Goal: Information Seeking & Learning: Check status

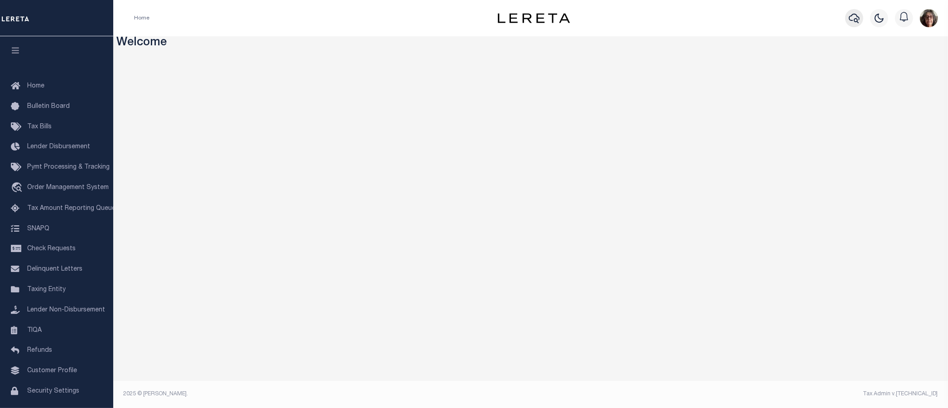
click at [858, 17] on icon "button" at bounding box center [854, 18] width 11 height 11
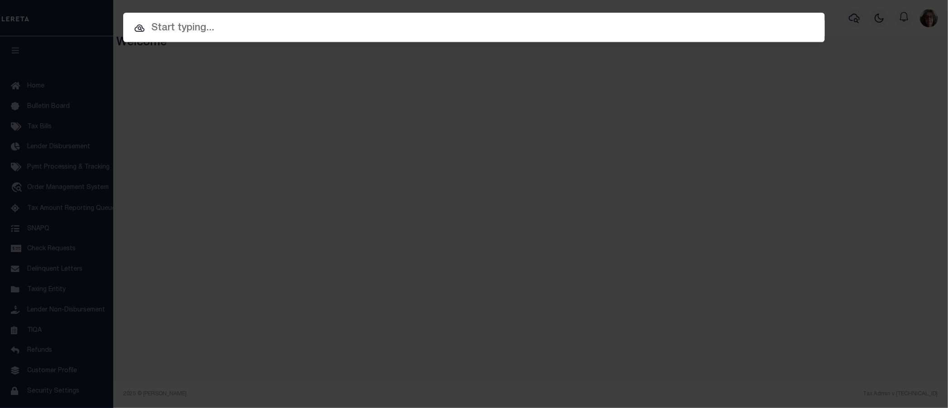
paste input "700009901"
type input "700009901"
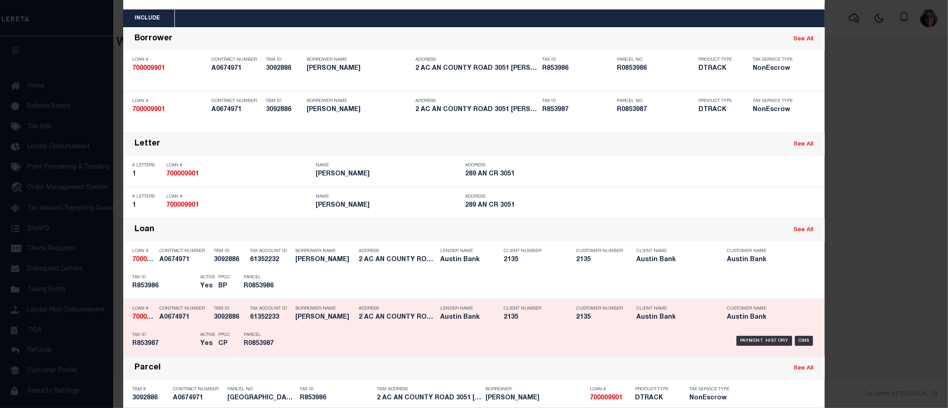
scroll to position [101, 0]
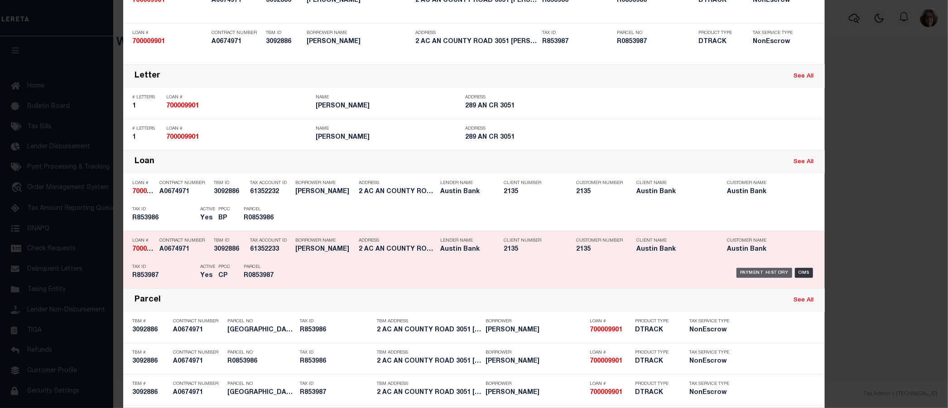
click at [753, 271] on div "Payment History" at bounding box center [765, 273] width 56 height 10
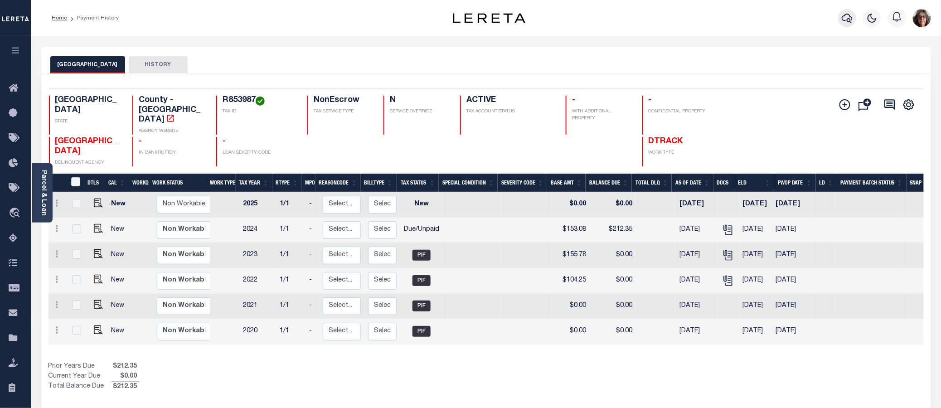
click at [849, 17] on icon "button" at bounding box center [846, 18] width 11 height 11
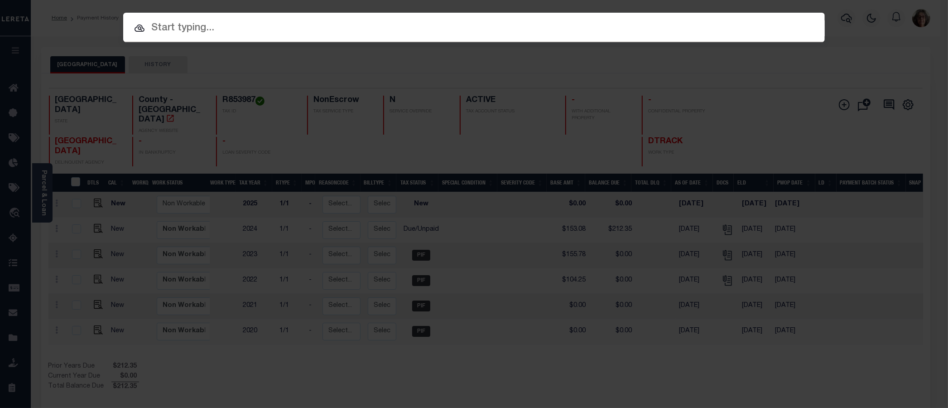
paste input "3709050377"
type input "3709050377"
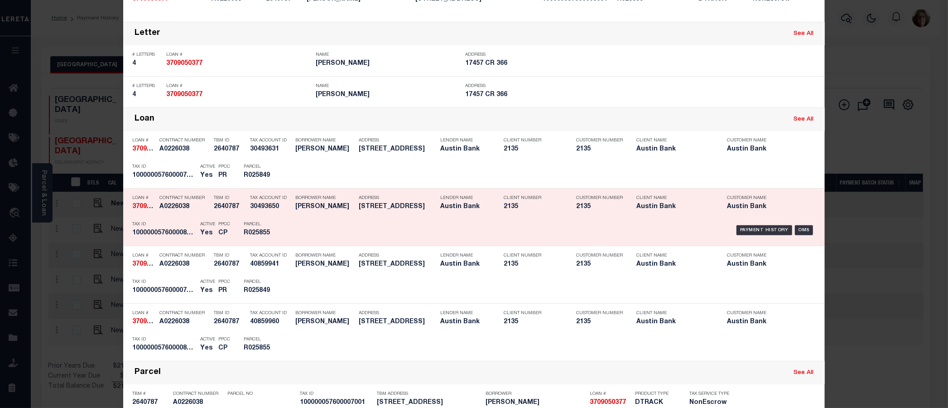
scroll to position [151, 0]
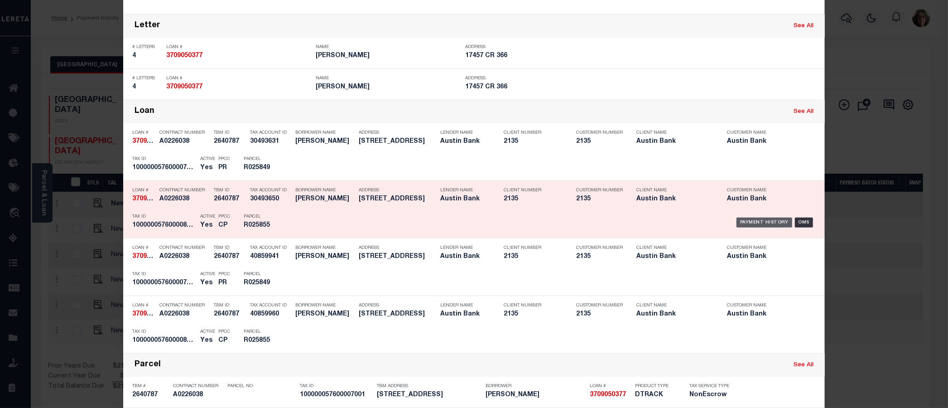
click at [762, 223] on div "Payment History" at bounding box center [765, 222] width 56 height 10
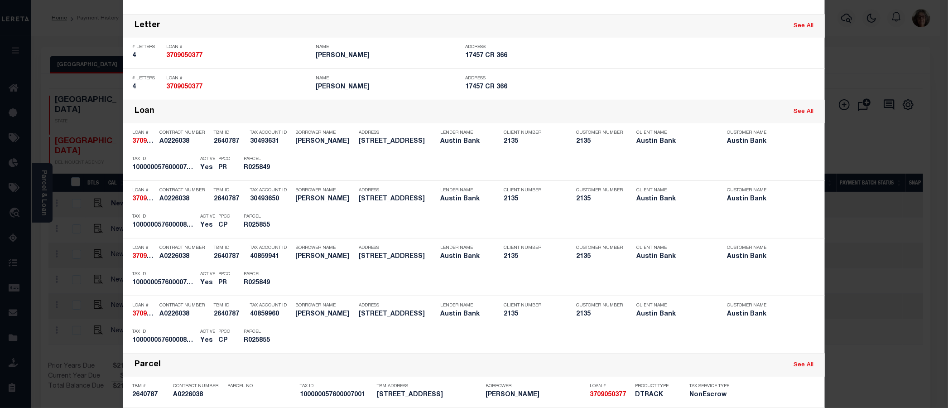
scroll to position [0, 0]
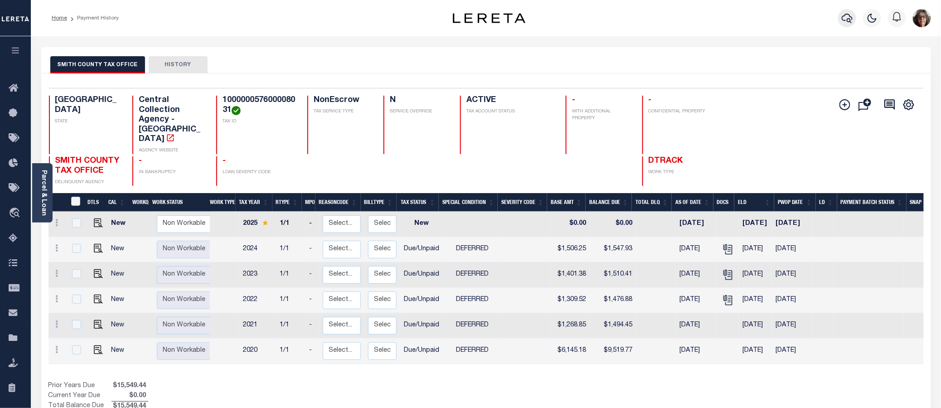
click at [844, 16] on icon "button" at bounding box center [846, 19] width 11 height 10
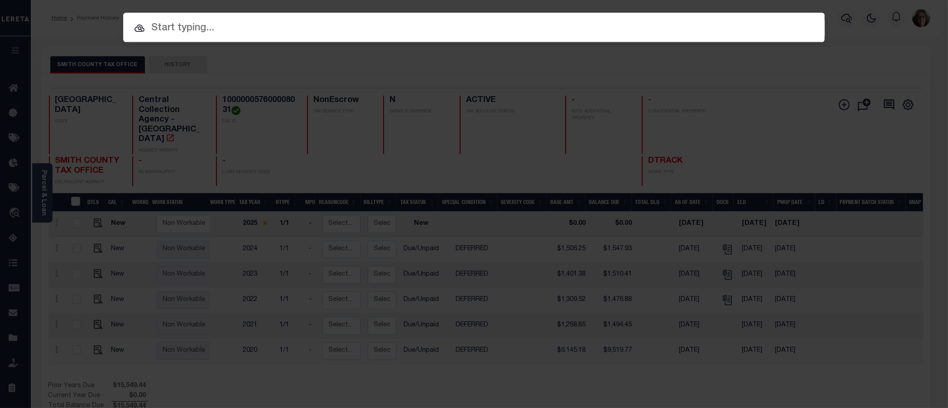
paste input "1923012009"
type input "1923012009"
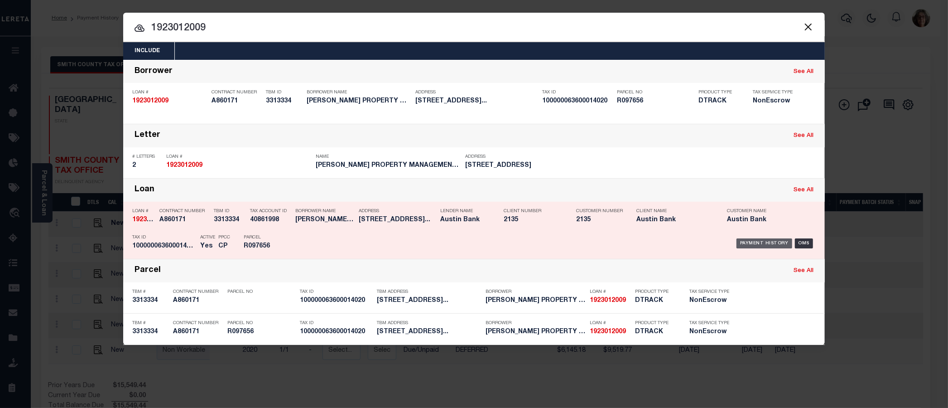
click at [744, 241] on div "Payment History" at bounding box center [765, 243] width 56 height 10
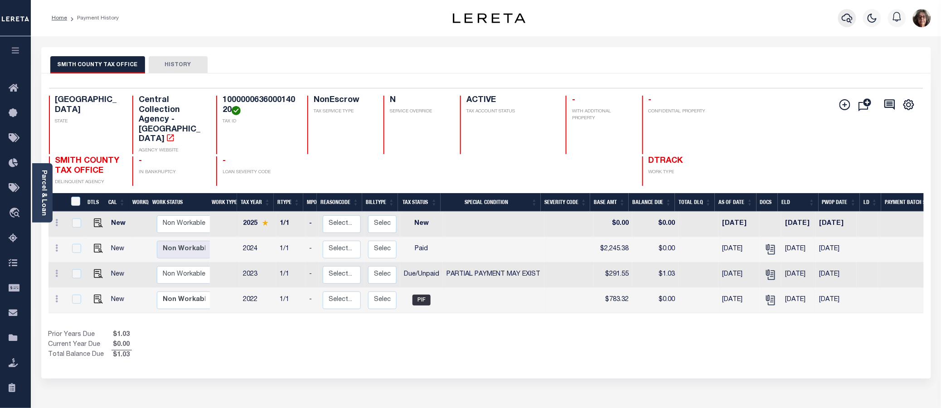
click at [849, 19] on icon "button" at bounding box center [846, 19] width 11 height 10
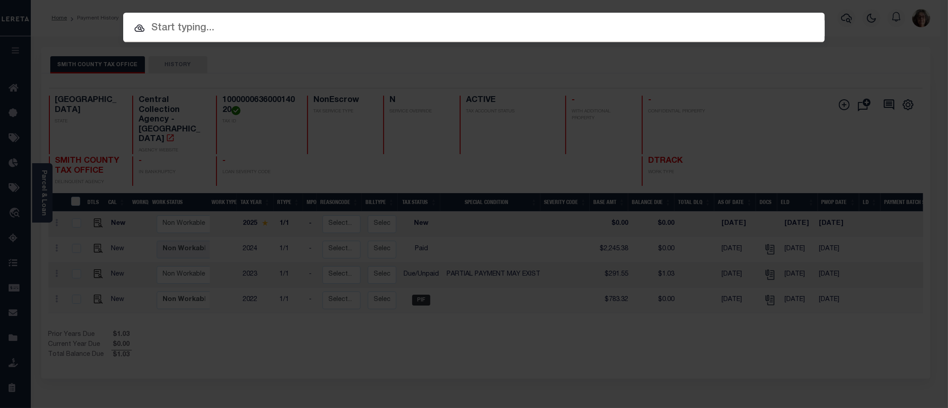
paste input "1708030321"
type input "1708030321"
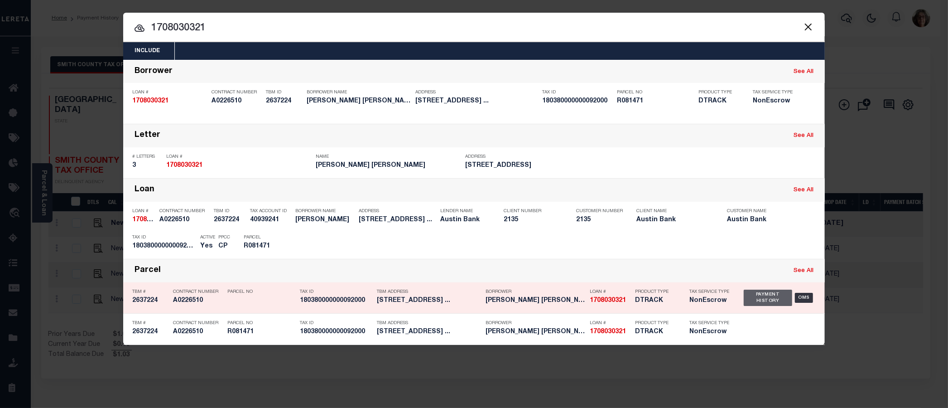
click at [754, 297] on div "Payment History" at bounding box center [768, 298] width 48 height 16
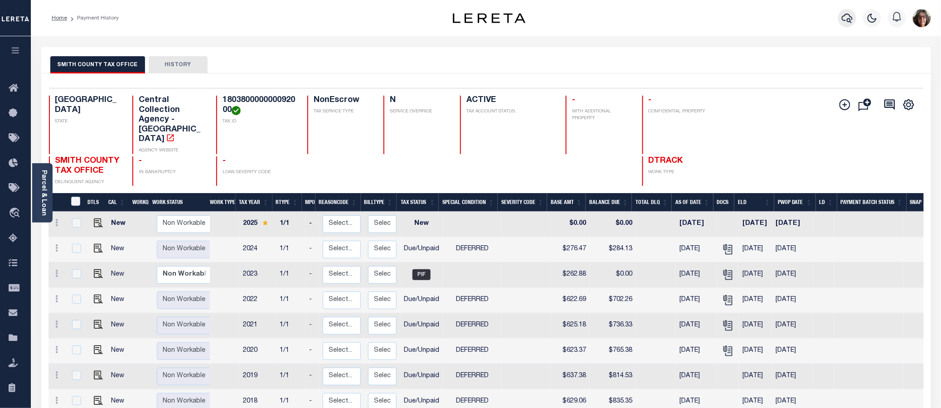
click at [845, 20] on icon "button" at bounding box center [846, 19] width 11 height 10
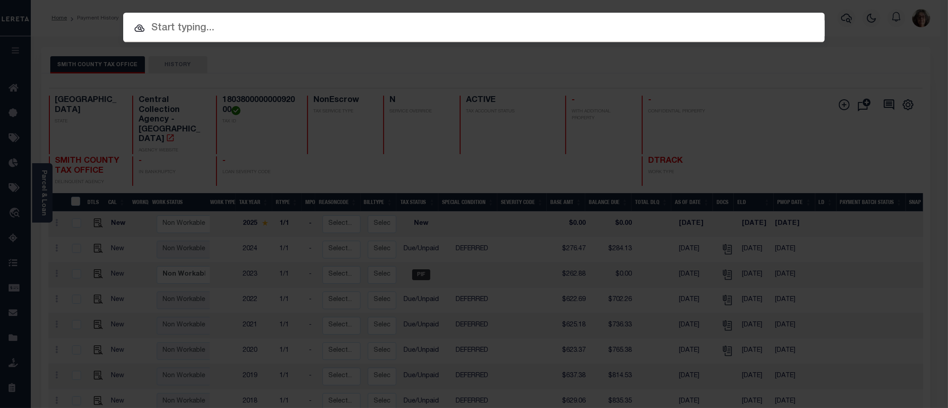
paste input "17064"
type input "17064"
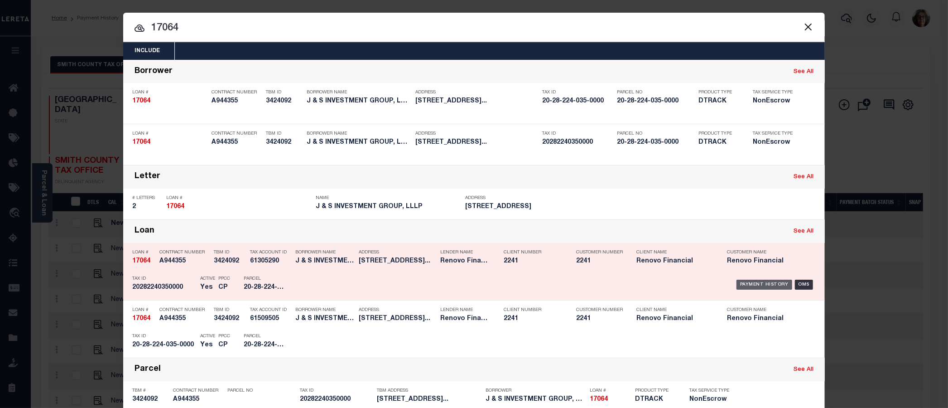
click at [763, 285] on div "Payment History" at bounding box center [765, 285] width 56 height 10
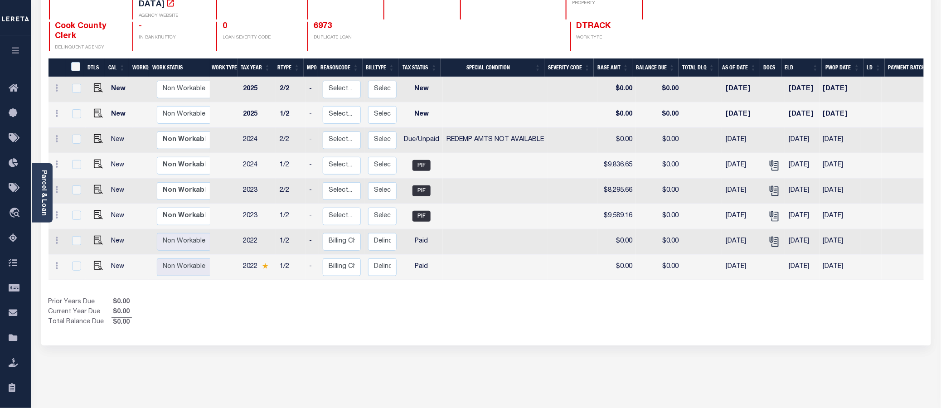
scroll to position [101, 0]
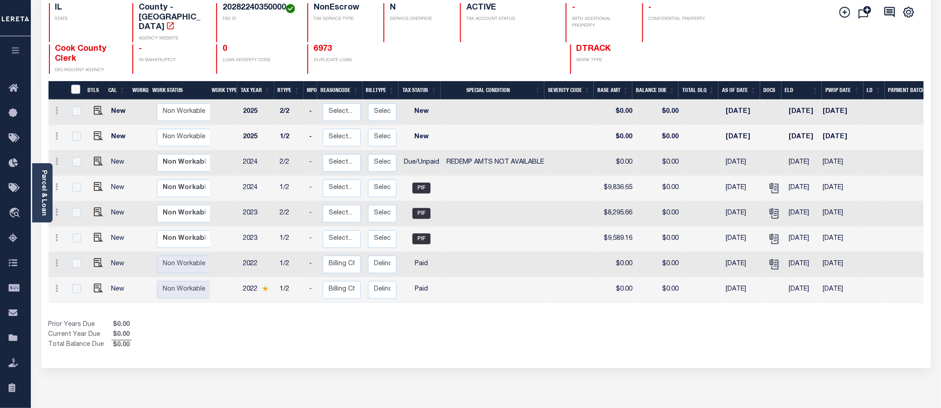
click at [940, 265] on div "Parcel & Loan Loan Details 17064 LOAN NO ACTIVE RFI BOARDING TYPE A944355" at bounding box center [486, 197] width 910 height 522
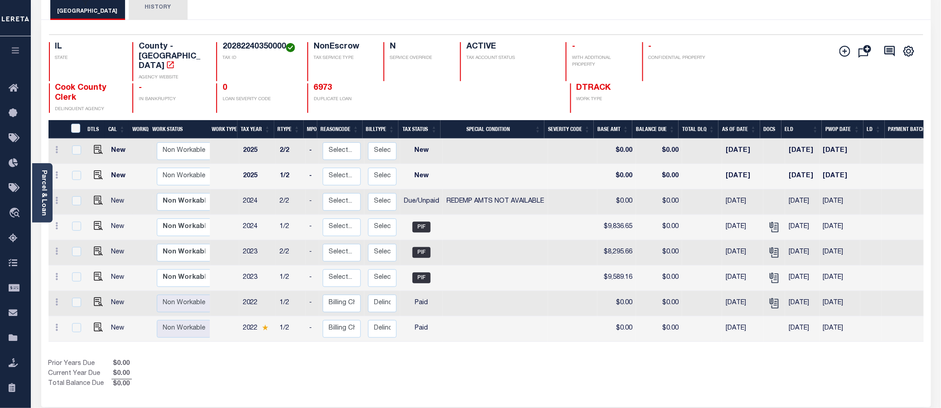
scroll to position [55, 0]
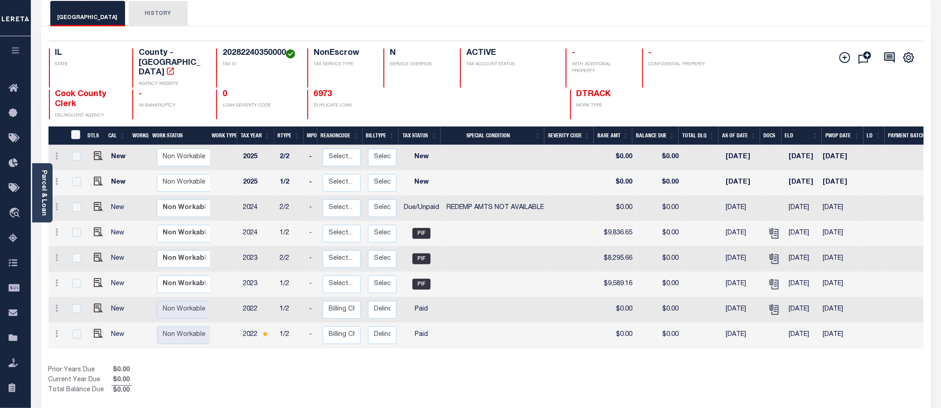
click at [802, 15] on div "COOK COUNTY HISTORY" at bounding box center [485, 13] width 871 height 25
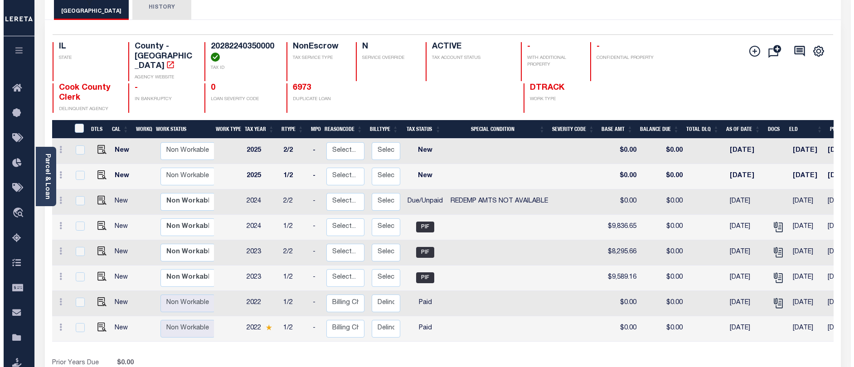
scroll to position [0, 0]
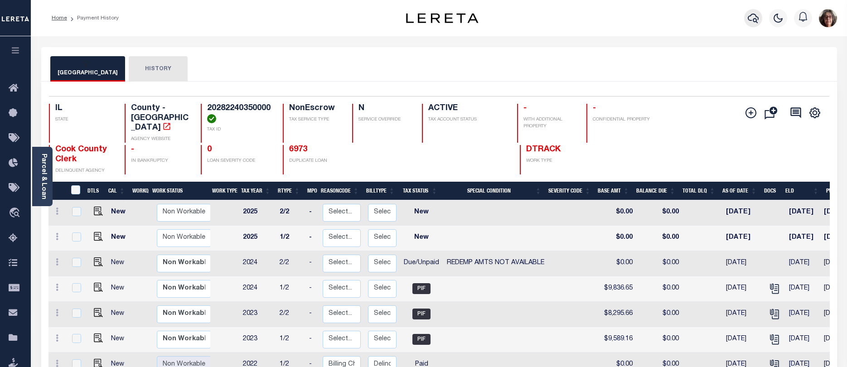
click at [750, 18] on icon "button" at bounding box center [753, 18] width 11 height 11
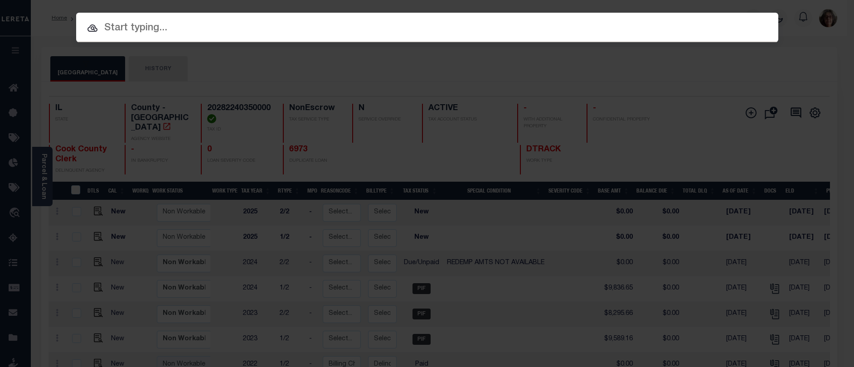
paste input "17 -0089-0010-001-4"
type input "17 -0089-0010-001-4"
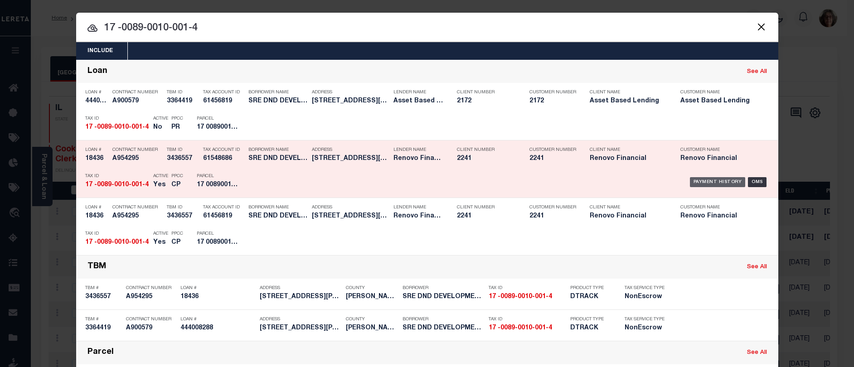
click at [710, 182] on div "Payment History" at bounding box center [718, 182] width 56 height 10
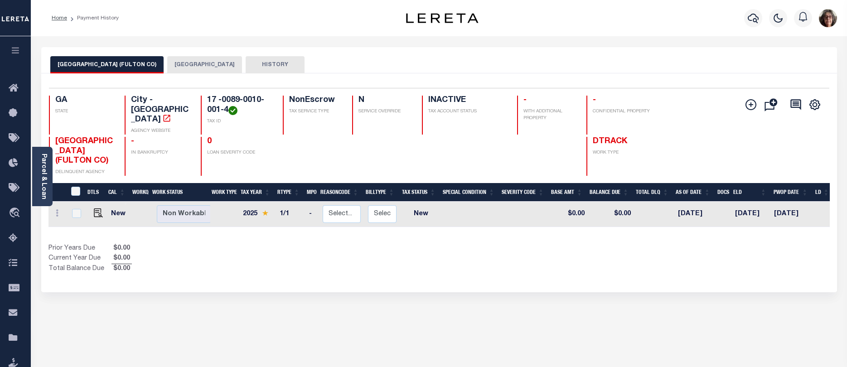
click at [178, 63] on button "[GEOGRAPHIC_DATA]" at bounding box center [204, 64] width 75 height 17
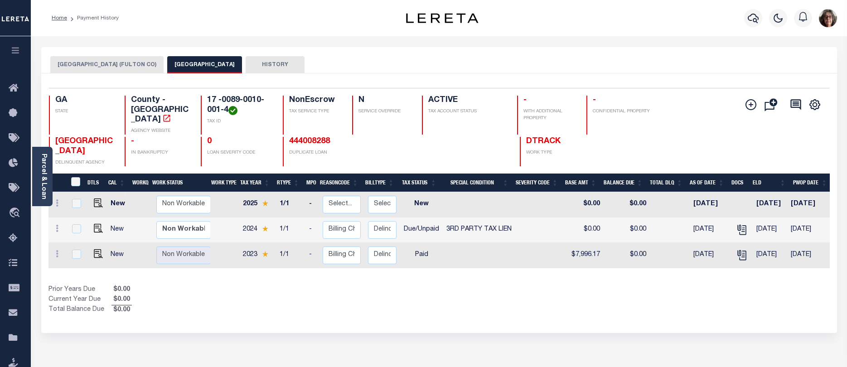
click at [845, 92] on div "Parcel & Loan Loan Details 18436 LOAN NO ACTIVE RFI BOARDING TYPE A954295" at bounding box center [439, 301] width 816 height 531
click at [751, 19] on icon "button" at bounding box center [753, 18] width 11 height 11
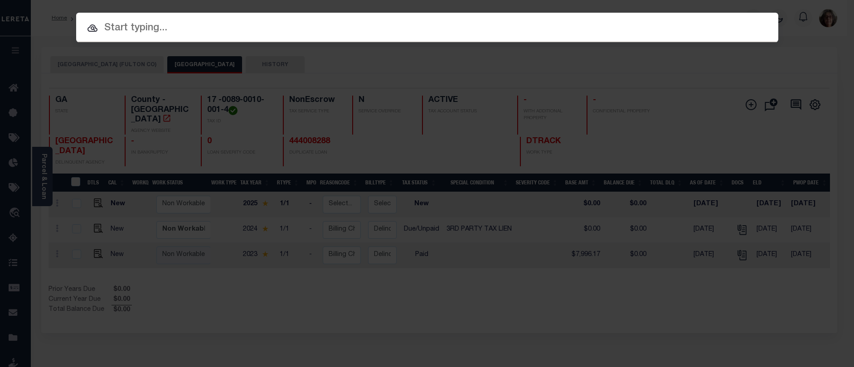
paste input "129188735"
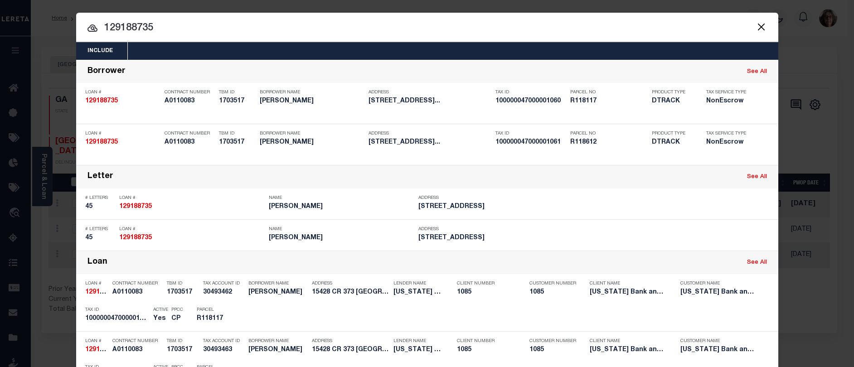
drag, startPoint x: 99, startPoint y: 29, endPoint x: 170, endPoint y: 30, distance: 71.6
click at [169, 30] on input "129188735" at bounding box center [427, 28] width 702 height 16
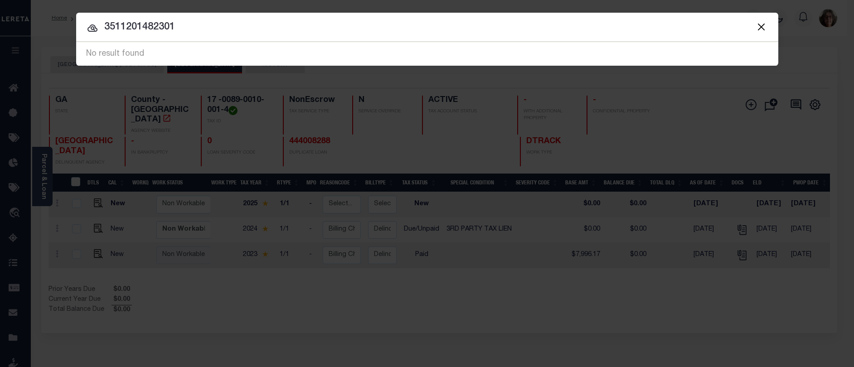
drag, startPoint x: 173, startPoint y: 28, endPoint x: 180, endPoint y: 25, distance: 8.3
click at [179, 28] on input "3511201482301" at bounding box center [427, 27] width 702 height 16
type input "3511201482303"
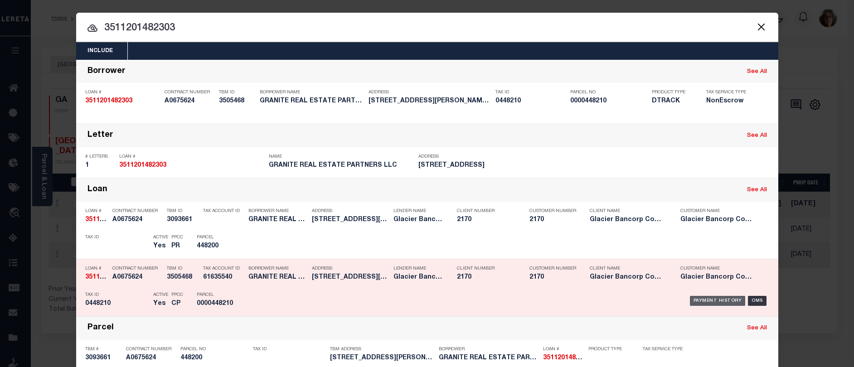
click at [716, 303] on div "Payment History" at bounding box center [718, 301] width 56 height 10
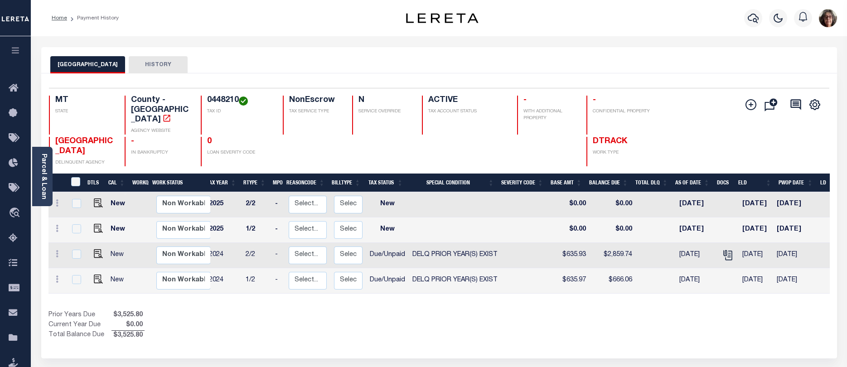
scroll to position [0, 33]
click at [95, 249] on img "" at bounding box center [98, 253] width 9 height 9
checkbox input "true"
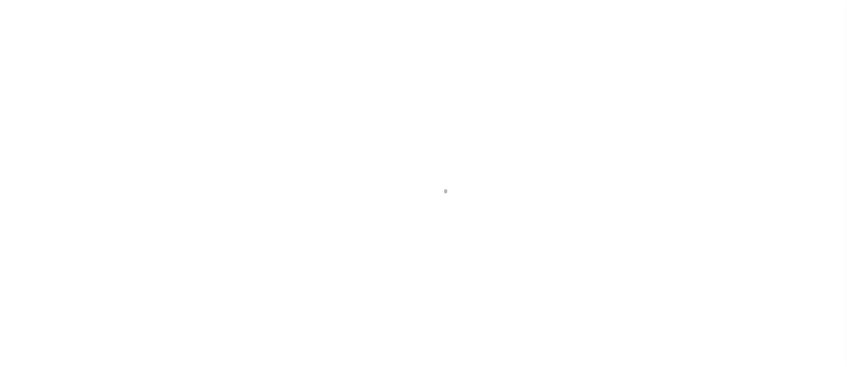
select select "DUE"
select select "18"
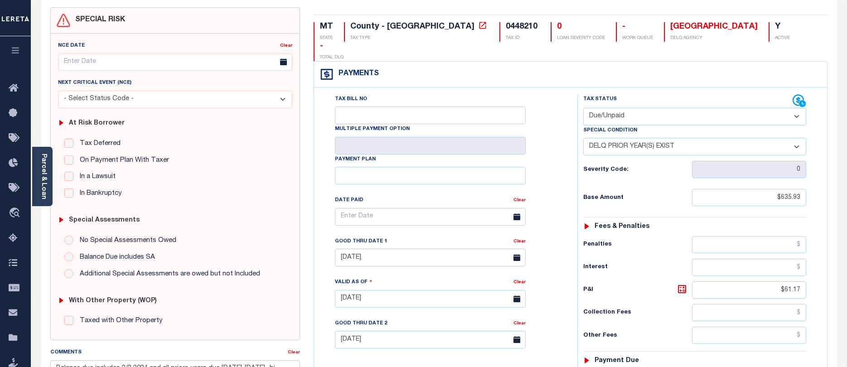
scroll to position [45, 0]
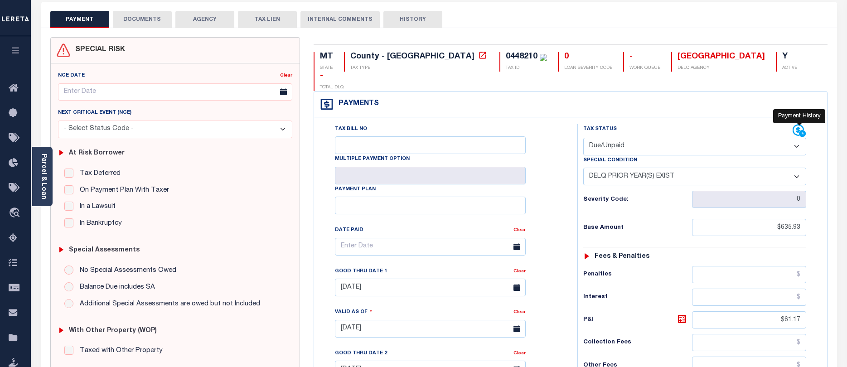
click at [796, 124] on icon at bounding box center [799, 131] width 14 height 14
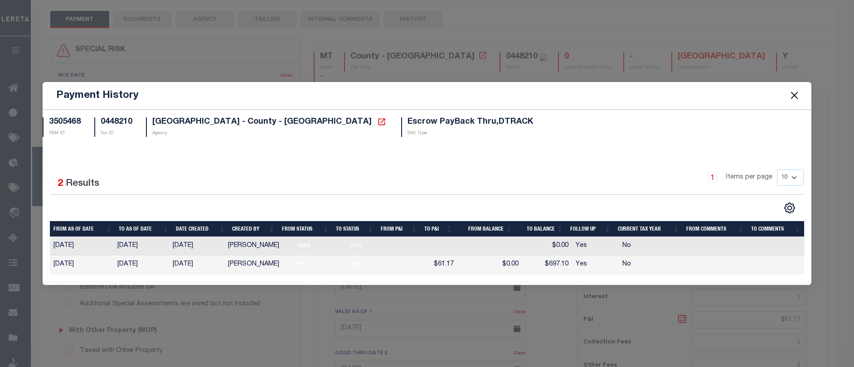
click at [797, 94] on button "Close" at bounding box center [794, 96] width 12 height 12
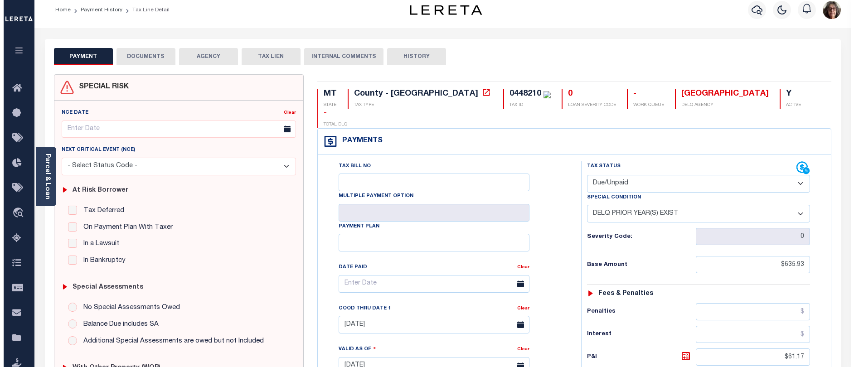
scroll to position [0, 0]
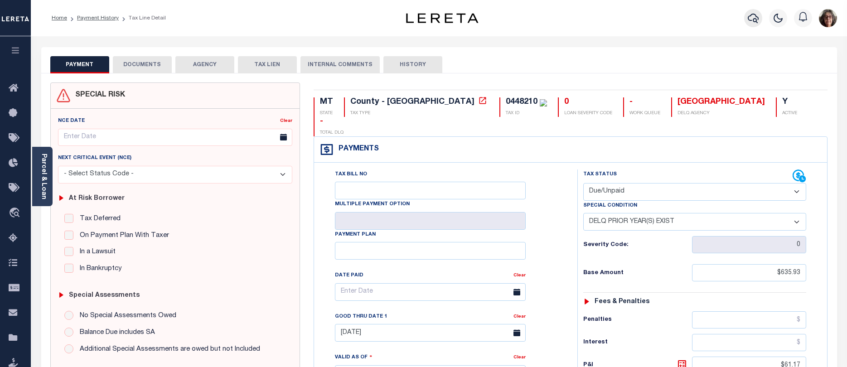
click at [753, 18] on icon "button" at bounding box center [753, 18] width 11 height 11
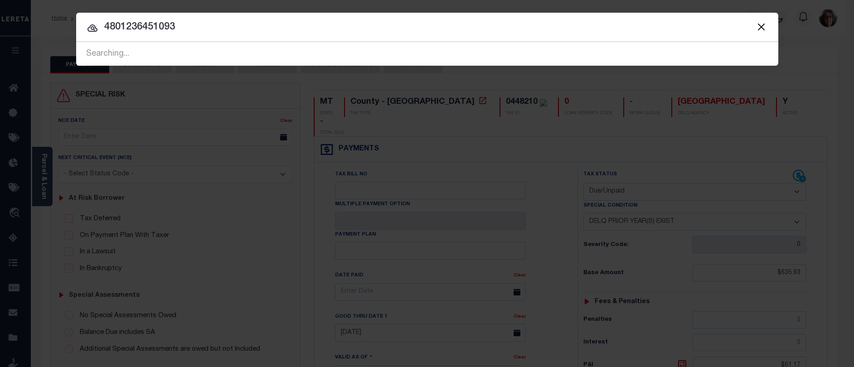
type input "4801236451093"
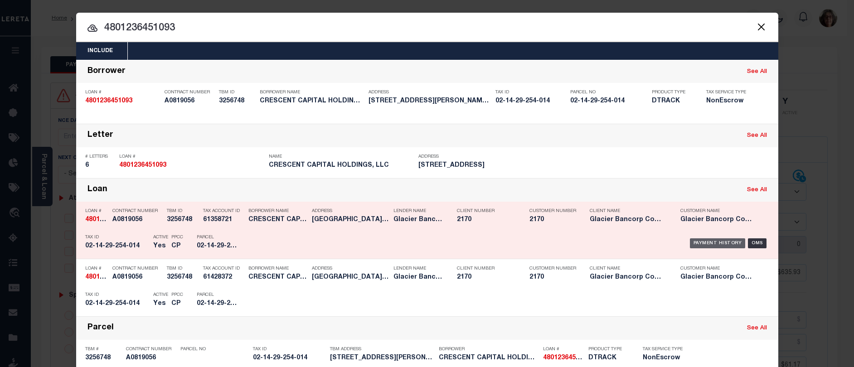
click at [705, 245] on div "Payment History" at bounding box center [718, 243] width 56 height 10
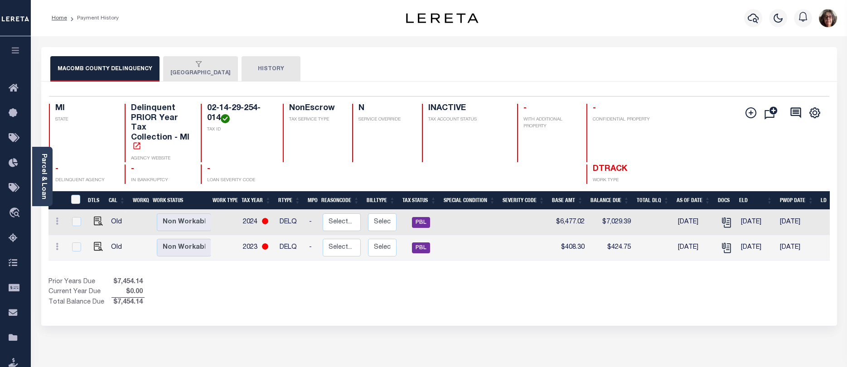
click at [181, 72] on button "[GEOGRAPHIC_DATA]" at bounding box center [200, 68] width 75 height 25
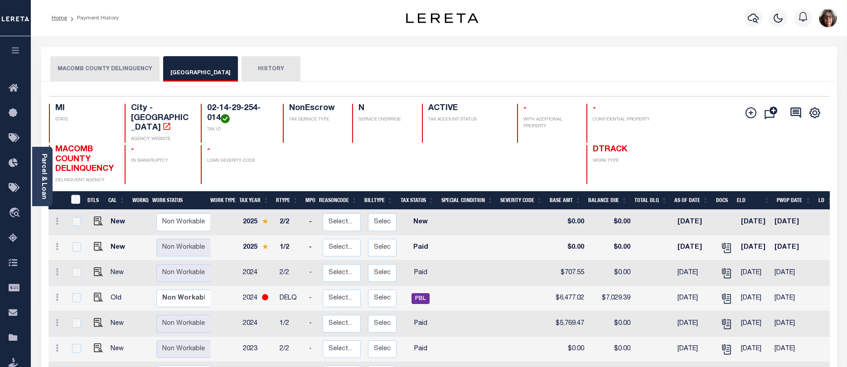
click at [117, 69] on button "MACOMB COUNTY DELINQUENCY" at bounding box center [104, 68] width 109 height 25
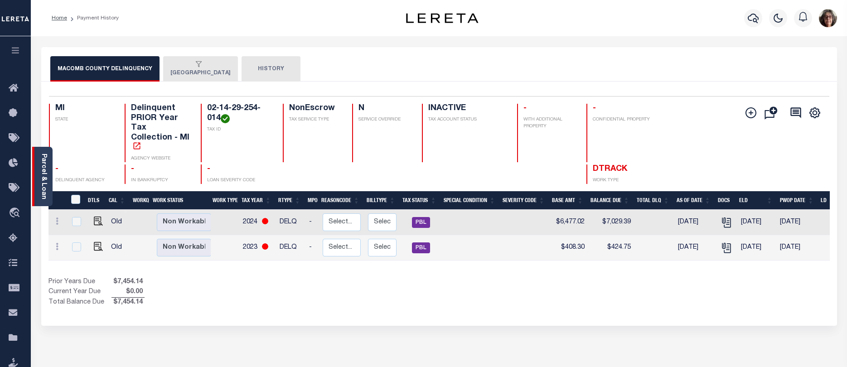
click at [43, 174] on link "Parcel & Loan" at bounding box center [43, 177] width 6 height 46
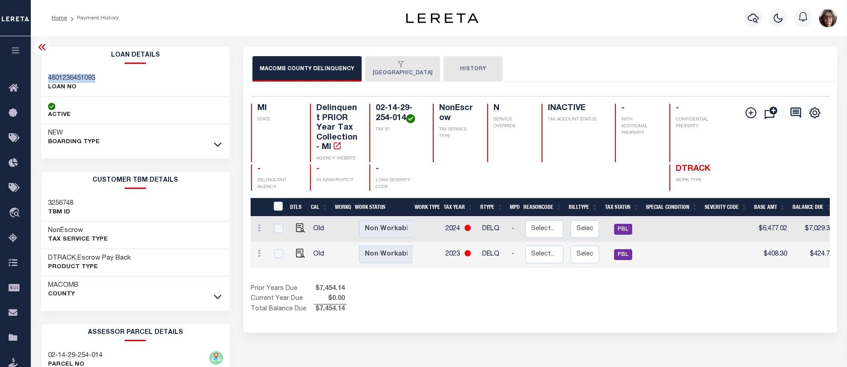
drag, startPoint x: 47, startPoint y: 76, endPoint x: 98, endPoint y: 76, distance: 51.7
click at [98, 76] on div "4801236451093 LOAN NO" at bounding box center [135, 83] width 189 height 28
copy h3 "4801236451093"
click at [752, 19] on icon "button" at bounding box center [753, 18] width 11 height 11
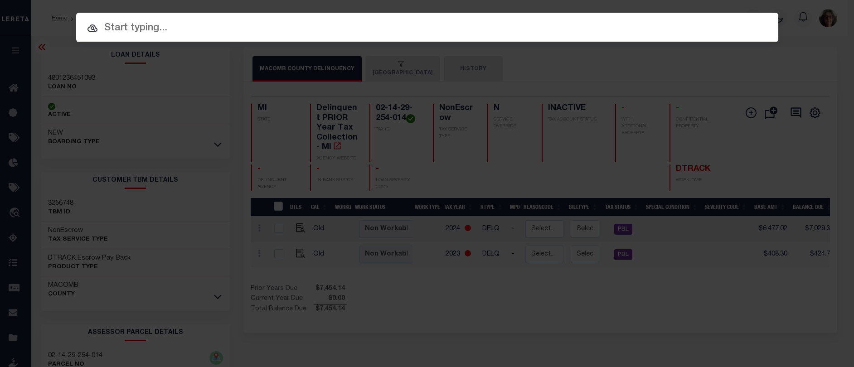
paste input "4801236451093"
type input "4801236451093"
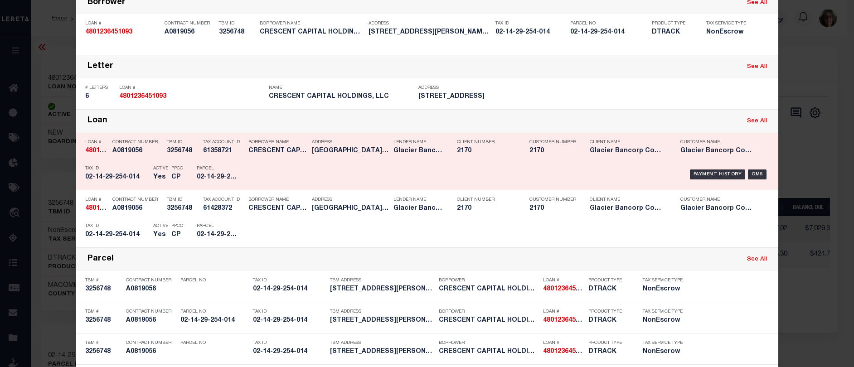
scroll to position [91, 0]
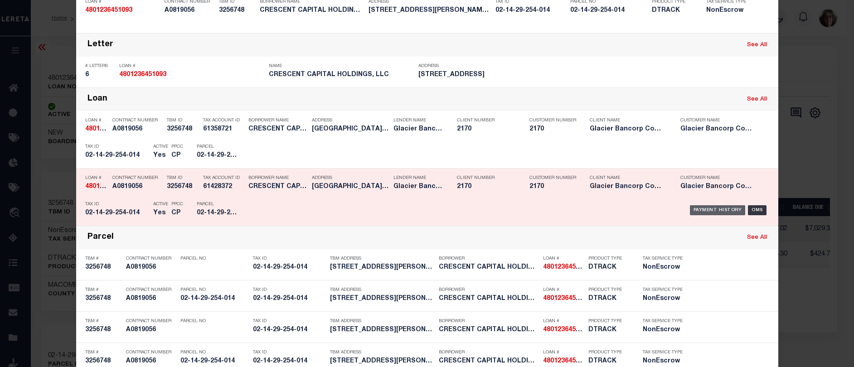
click at [711, 211] on div "Payment History" at bounding box center [718, 210] width 56 height 10
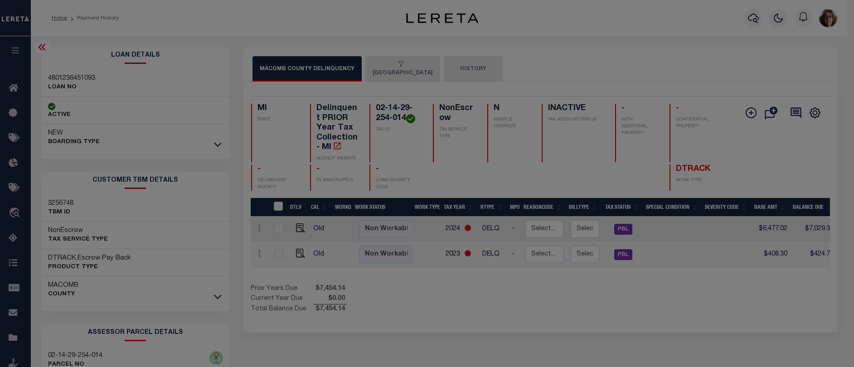
scroll to position [0, 0]
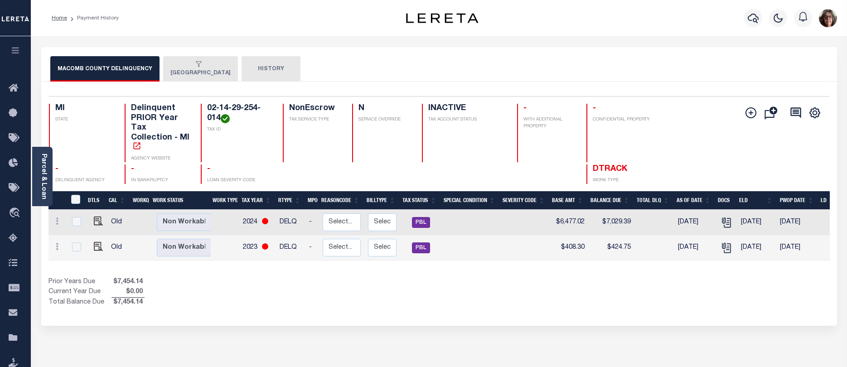
click at [172, 69] on button "EASTPOINTE CITY" at bounding box center [200, 68] width 75 height 25
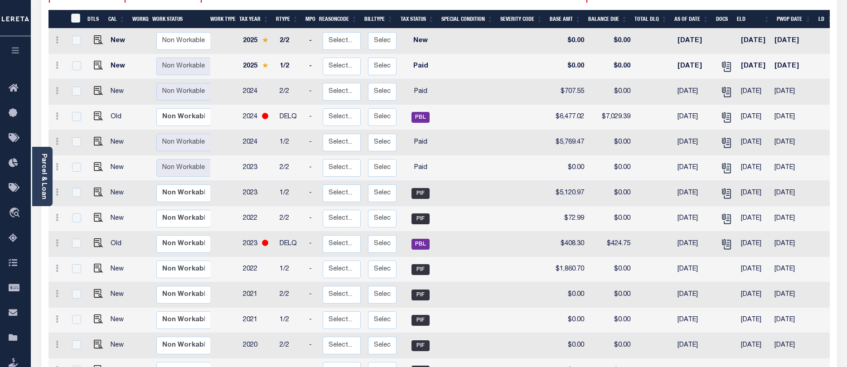
scroll to position [227, 0]
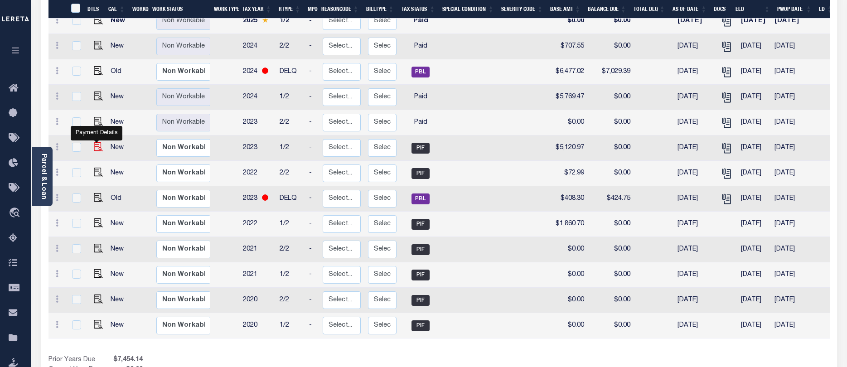
click at [96, 149] on img "" at bounding box center [98, 146] width 9 height 9
checkbox input "true"
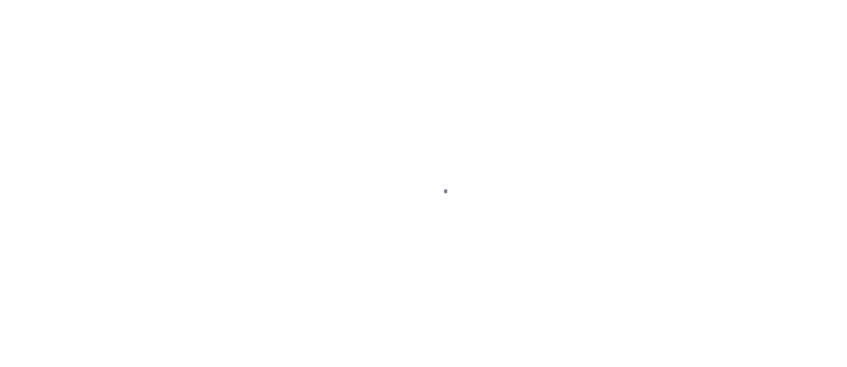
select select "PIF"
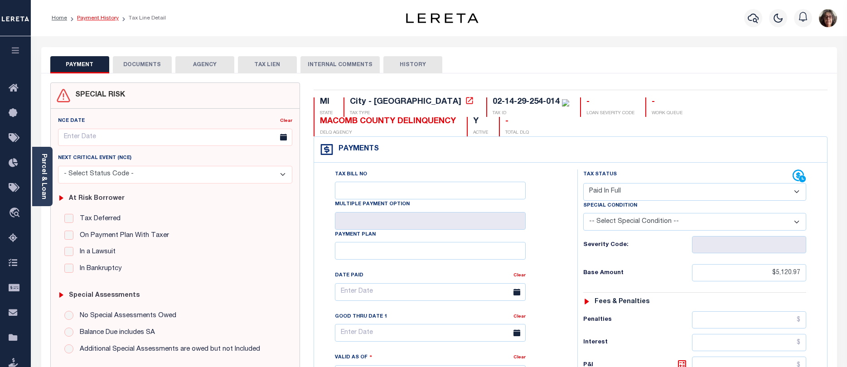
click at [101, 20] on link "Payment History" at bounding box center [98, 17] width 42 height 5
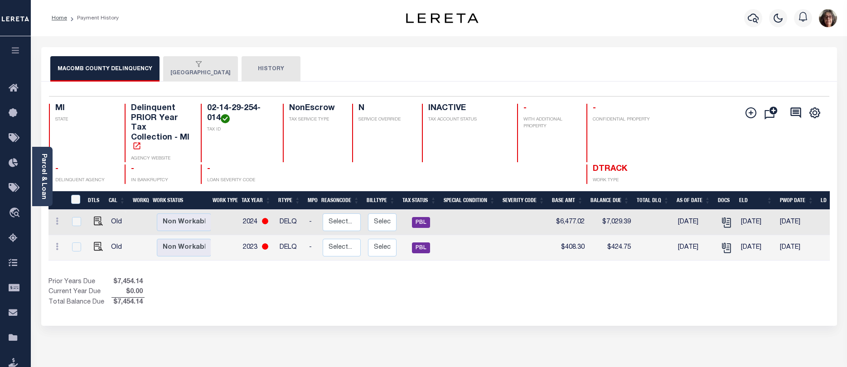
click at [181, 70] on button "EASTPOINTE CITY" at bounding box center [200, 68] width 75 height 25
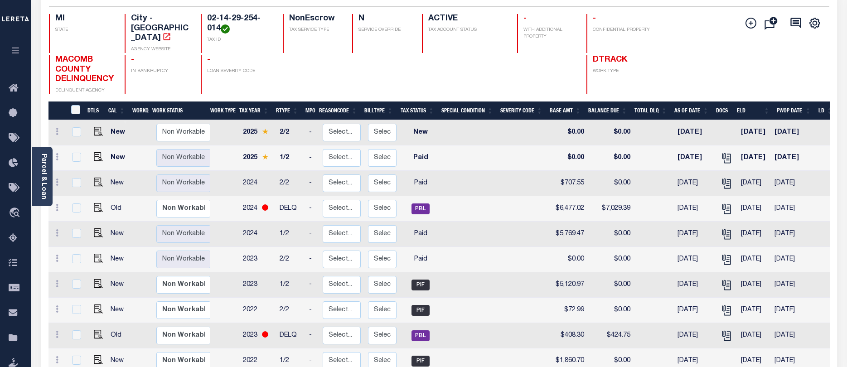
scroll to position [91, 0]
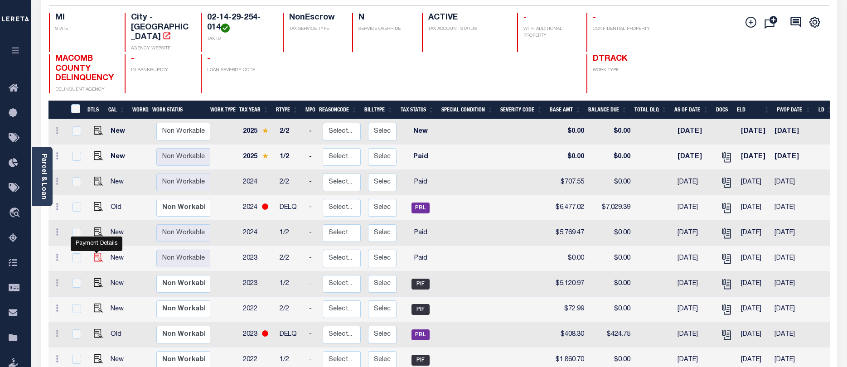
click at [94, 259] on img "" at bounding box center [98, 257] width 9 height 9
checkbox input "true"
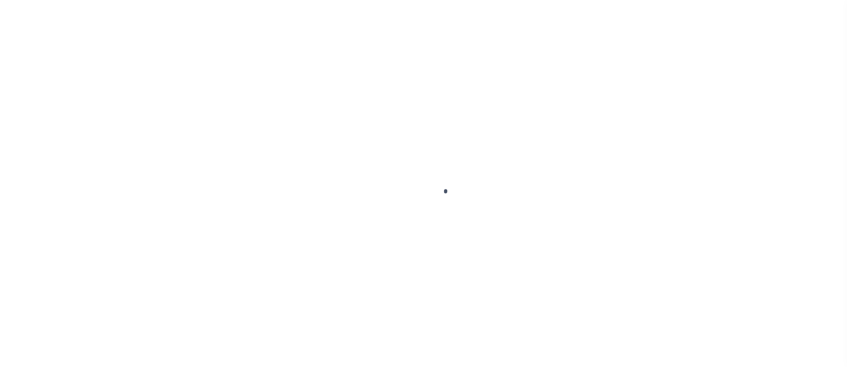
select select "PYD"
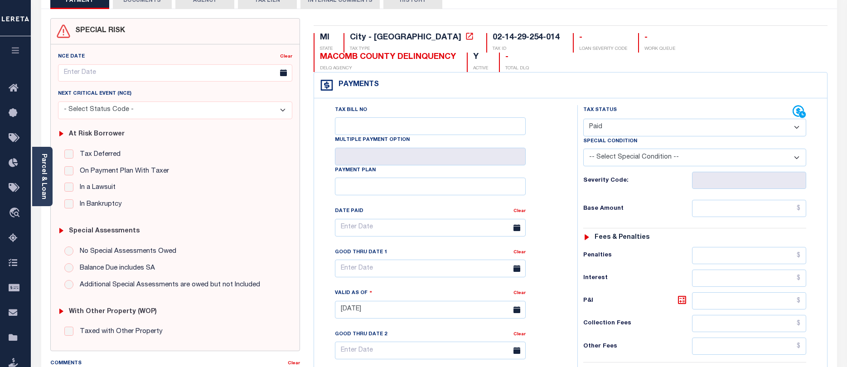
scroll to position [45, 0]
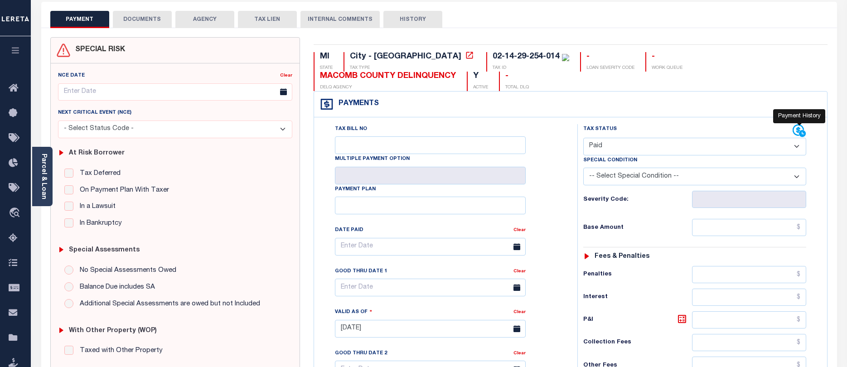
click at [797, 130] on icon at bounding box center [799, 131] width 14 height 14
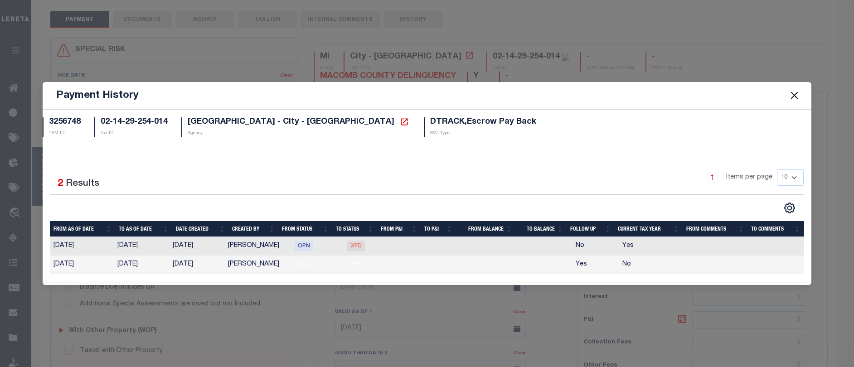
click at [794, 94] on button "Close" at bounding box center [794, 96] width 12 height 12
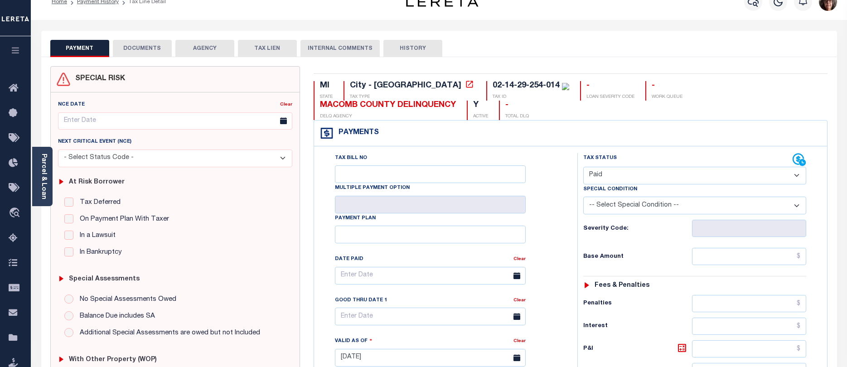
scroll to position [0, 0]
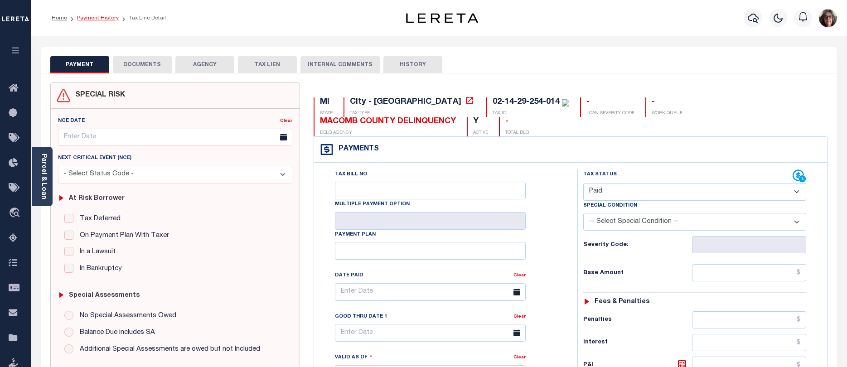
click at [105, 18] on link "Payment History" at bounding box center [98, 17] width 42 height 5
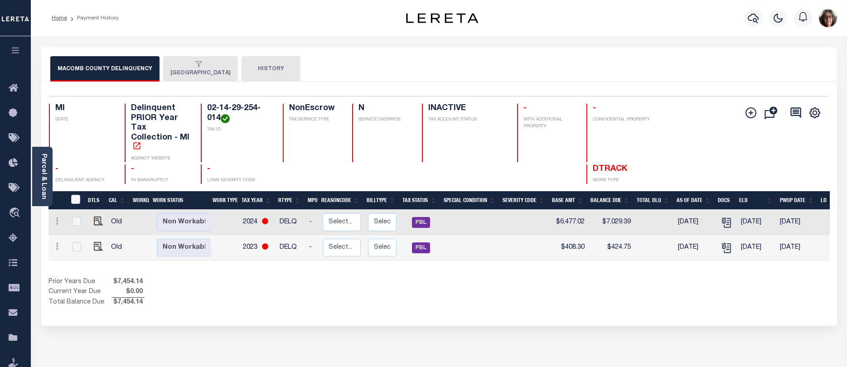
click at [203, 71] on button "EASTPOINTE CITY" at bounding box center [200, 68] width 75 height 25
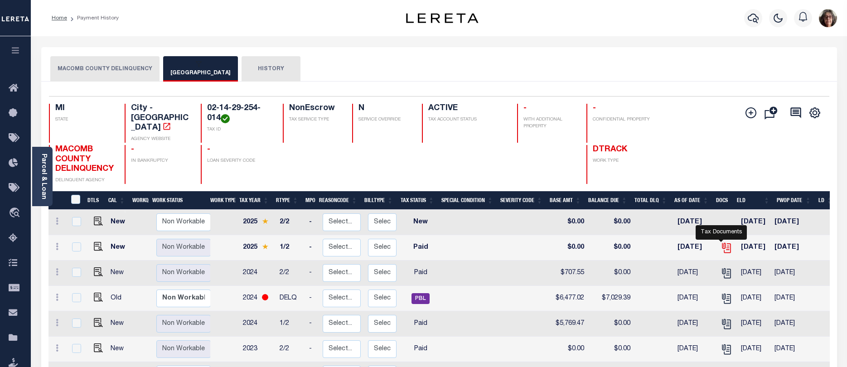
click at [721, 251] on icon "" at bounding box center [726, 248] width 12 height 12
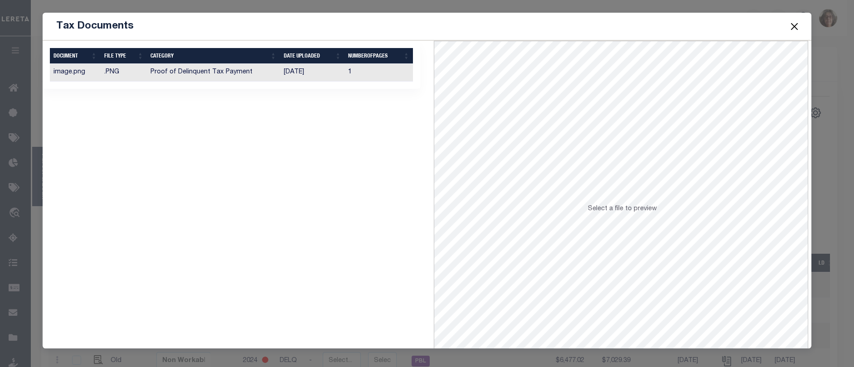
click at [213, 72] on td "Proof of Delinquent Tax Payment" at bounding box center [213, 73] width 133 height 18
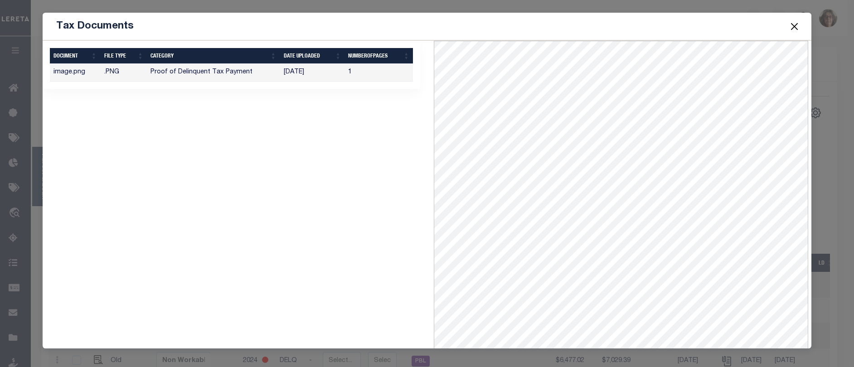
click at [793, 29] on button "Close" at bounding box center [794, 26] width 12 height 12
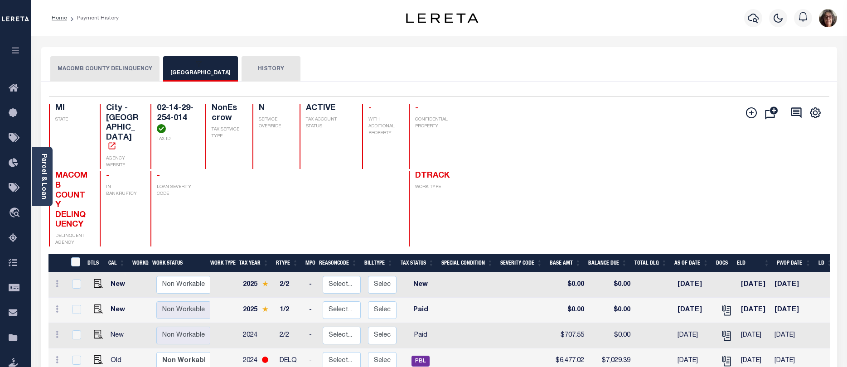
click at [105, 68] on button "MACOMB COUNTY DELINQUENCY" at bounding box center [104, 68] width 109 height 25
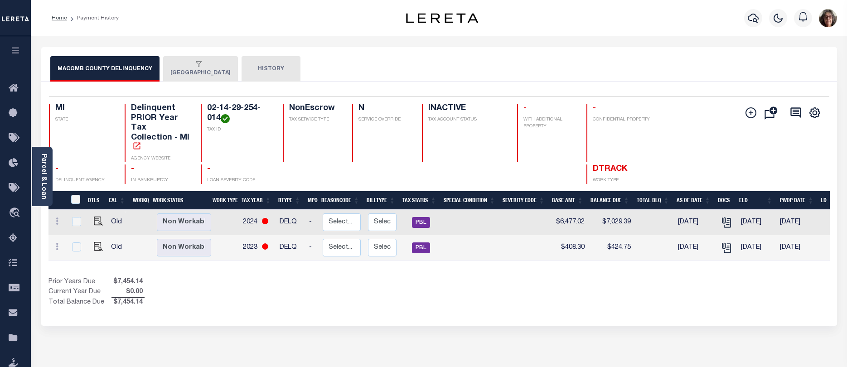
click at [208, 70] on button "EASTPOINTE CITY" at bounding box center [200, 68] width 75 height 25
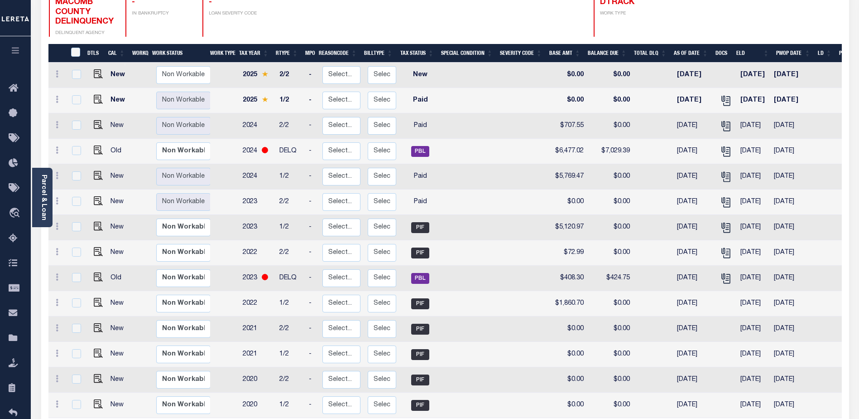
scroll to position [136, 0]
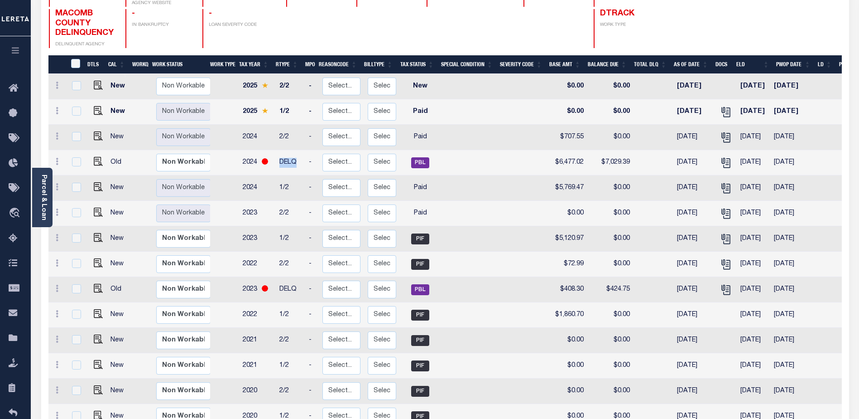
drag, startPoint x: 282, startPoint y: 162, endPoint x: 299, endPoint y: 161, distance: 17.3
click at [299, 161] on td "DELQ" at bounding box center [290, 162] width 29 height 25
checkbox input "true"
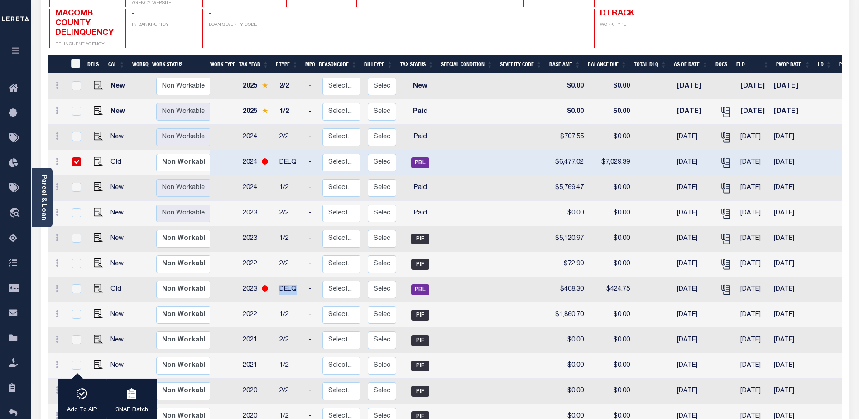
drag, startPoint x: 278, startPoint y: 291, endPoint x: 300, endPoint y: 287, distance: 22.1
click at [300, 287] on td "DELQ" at bounding box center [290, 289] width 29 height 25
checkbox input "true"
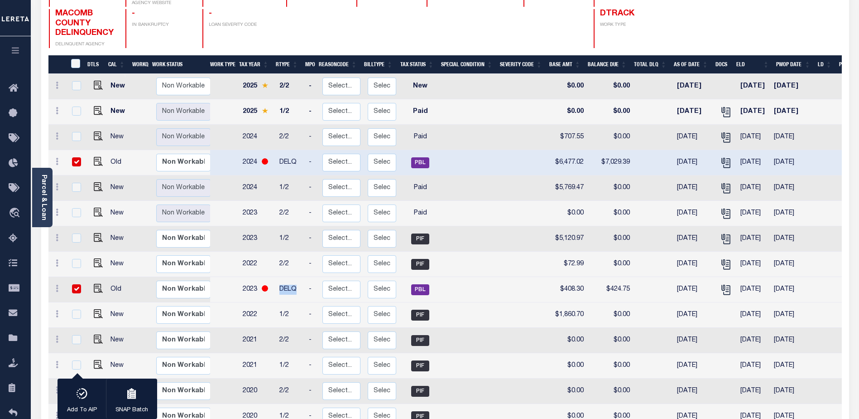
click at [76, 290] on input "checkbox" at bounding box center [76, 288] width 9 height 9
checkbox input "false"
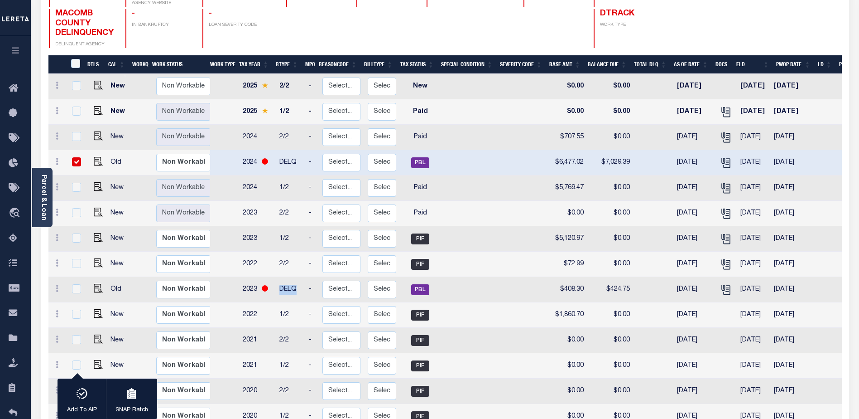
click at [73, 164] on input "checkbox" at bounding box center [76, 161] width 9 height 9
checkbox input "false"
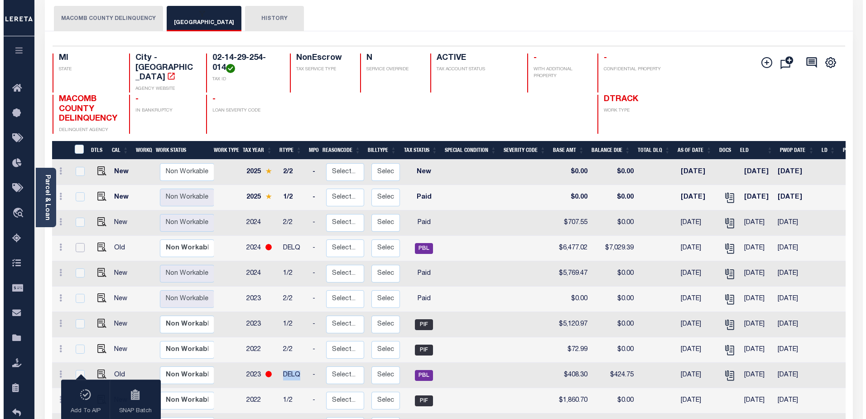
scroll to position [45, 0]
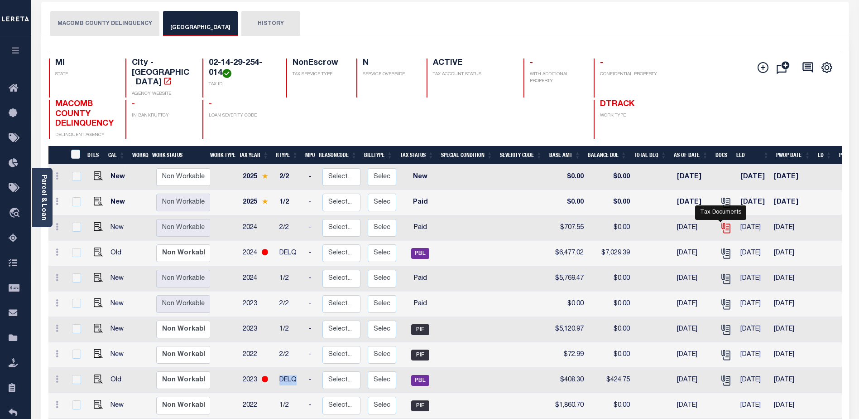
click at [723, 230] on icon "" at bounding box center [726, 228] width 12 height 12
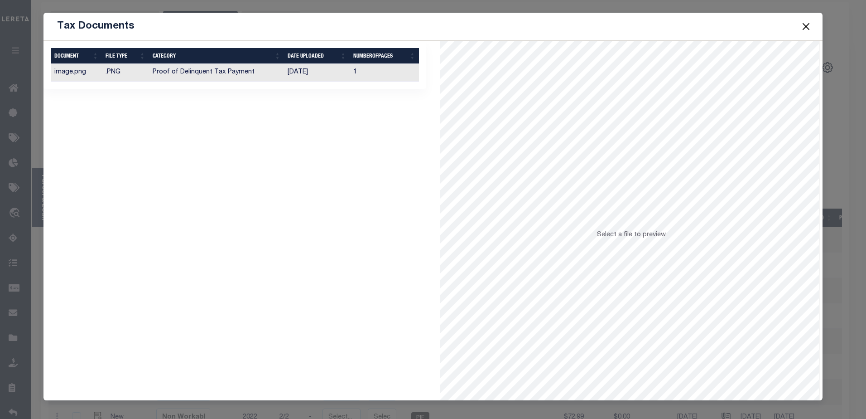
click at [299, 71] on td "10/01/2025" at bounding box center [317, 73] width 66 height 18
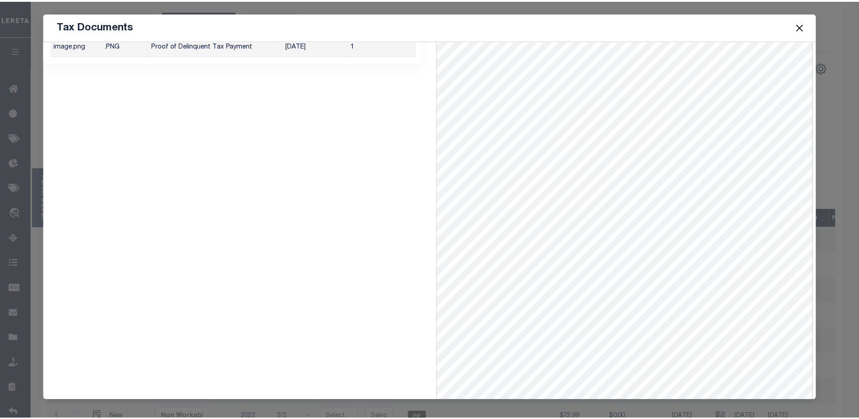
scroll to position [39, 0]
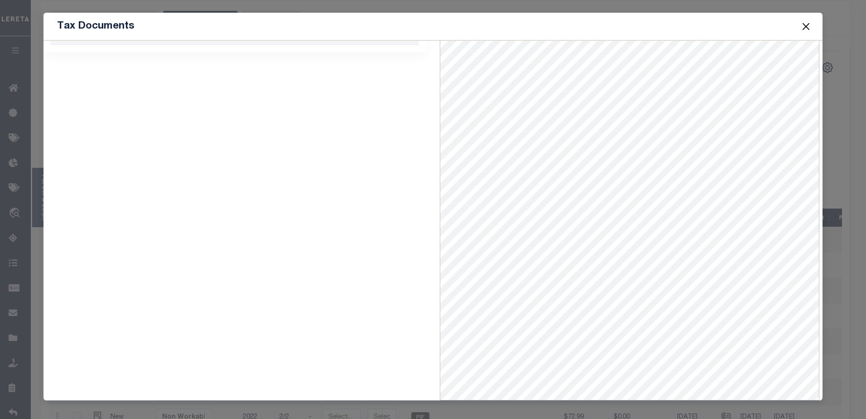
click at [804, 29] on button "Close" at bounding box center [806, 26] width 12 height 12
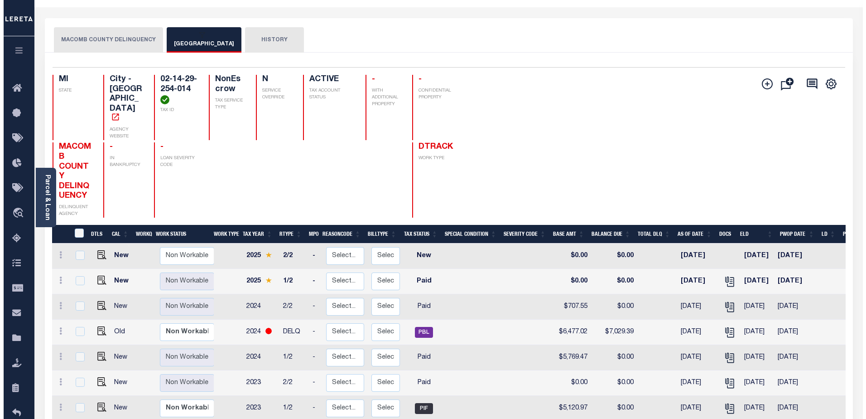
scroll to position [0, 0]
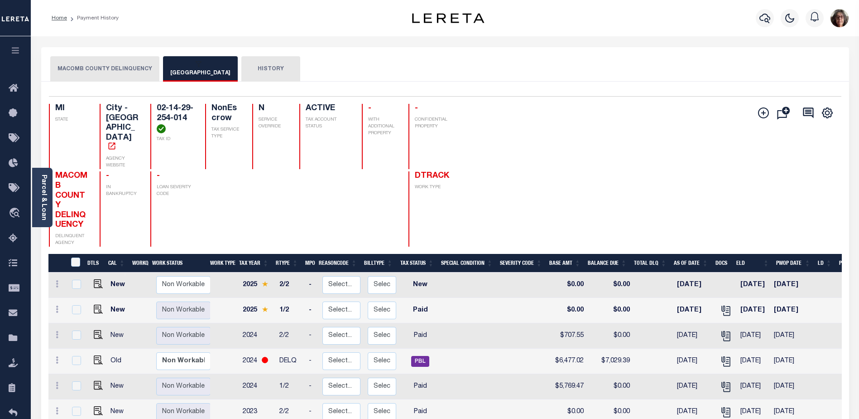
click at [118, 72] on button "MACOMB COUNTY DELINQUENCY" at bounding box center [104, 68] width 109 height 25
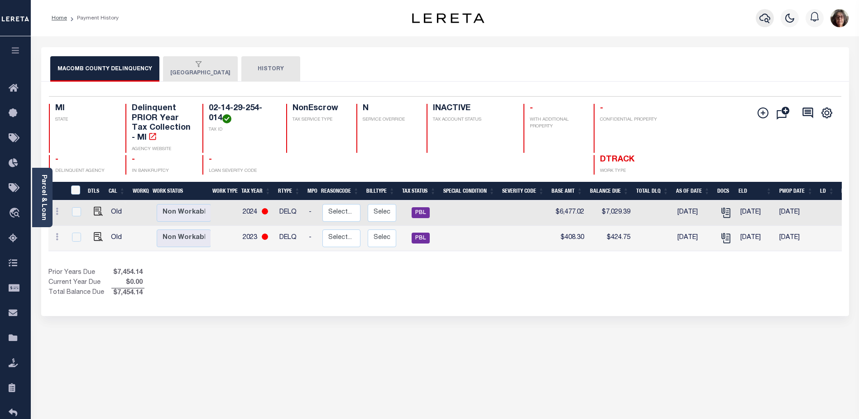
click at [767, 16] on icon "button" at bounding box center [765, 18] width 11 height 11
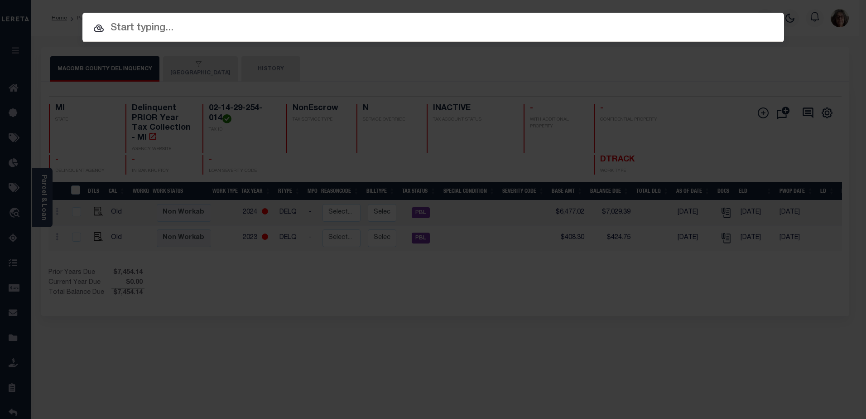
paste input "556912"
type input "556912"
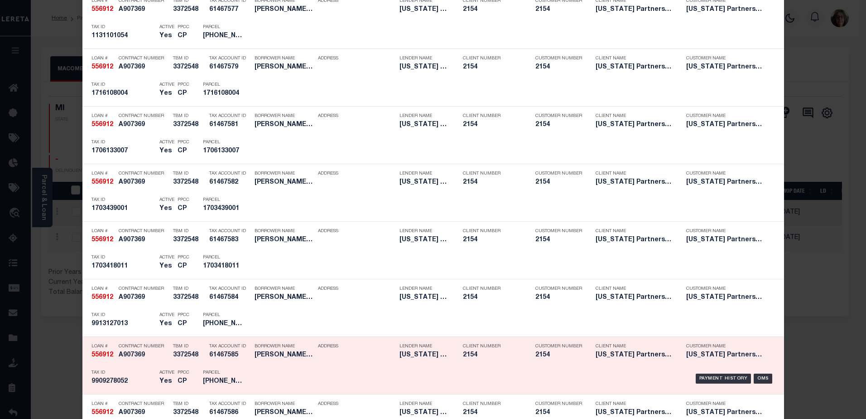
scroll to position [861, 0]
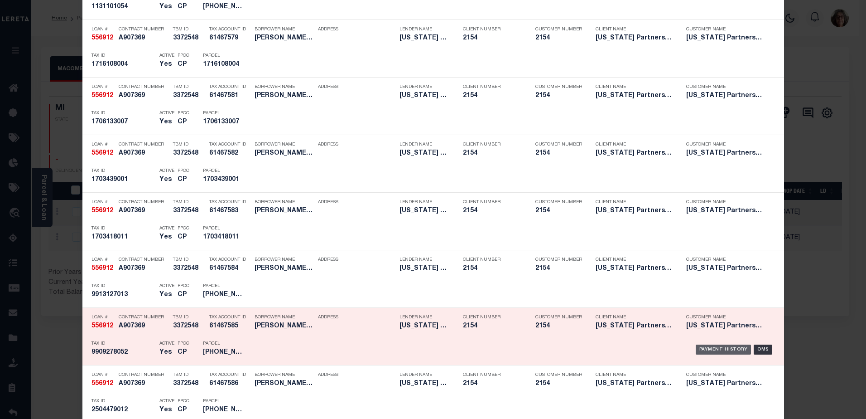
click at [720, 351] on div "Payment History" at bounding box center [724, 349] width 56 height 10
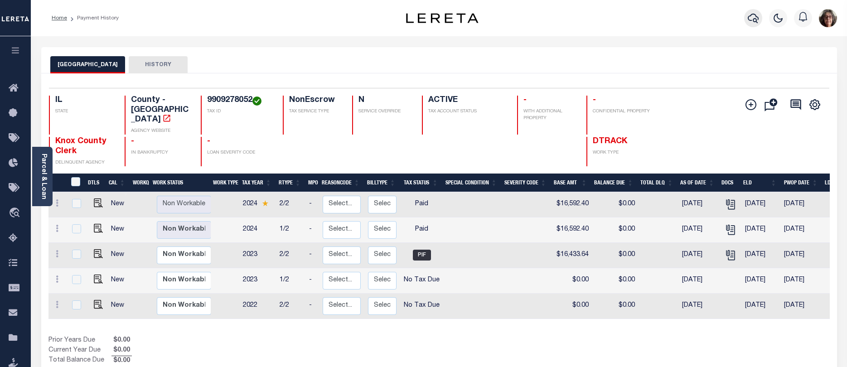
click at [752, 20] on icon "button" at bounding box center [753, 18] width 11 height 11
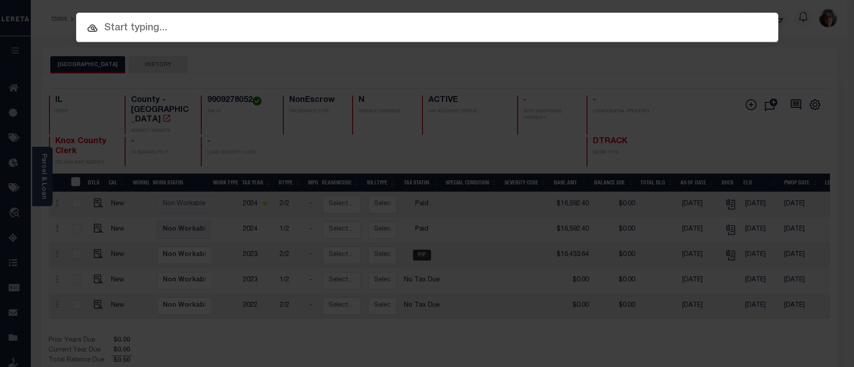
click at [106, 28] on input "text" at bounding box center [427, 28] width 702 height 16
paste input "556912"
type input "556912"
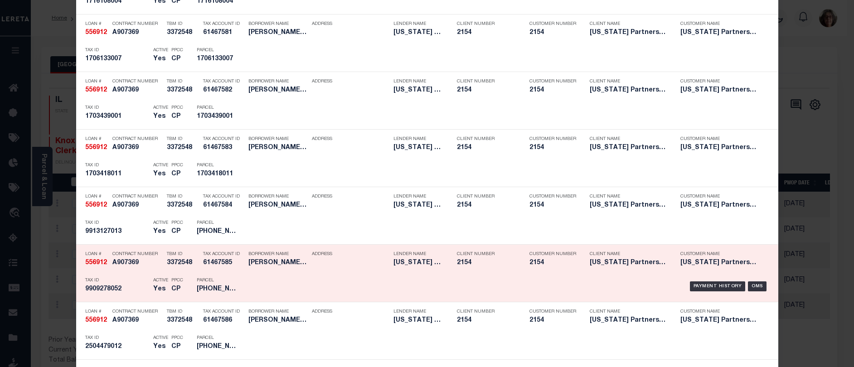
scroll to position [951, 0]
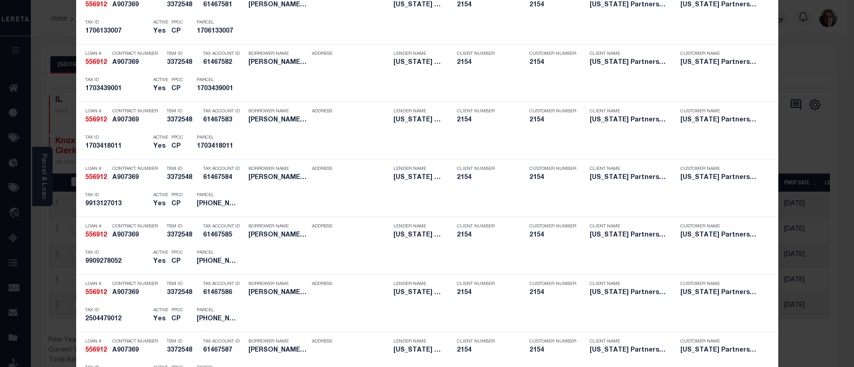
click at [700, 203] on div "Payment History" at bounding box center [718, 201] width 56 height 10
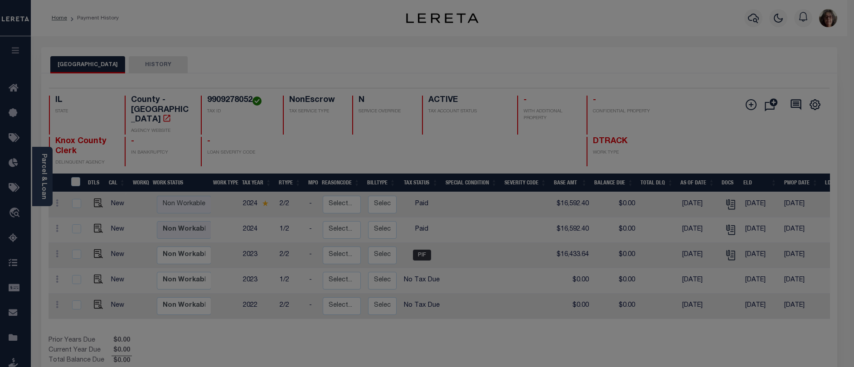
scroll to position [0, 0]
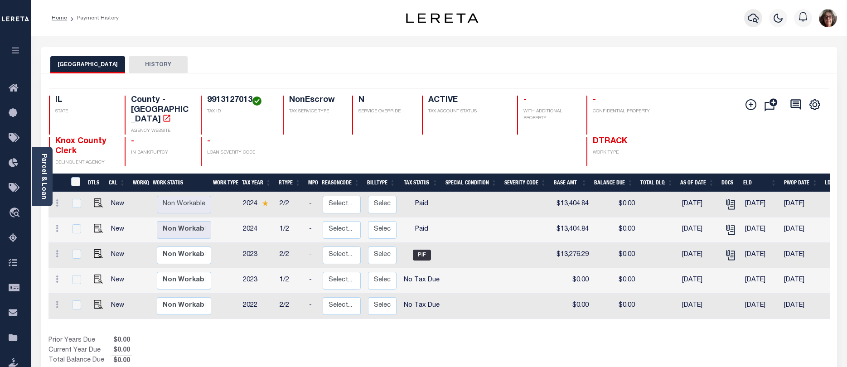
click at [755, 19] on icon "button" at bounding box center [753, 18] width 11 height 11
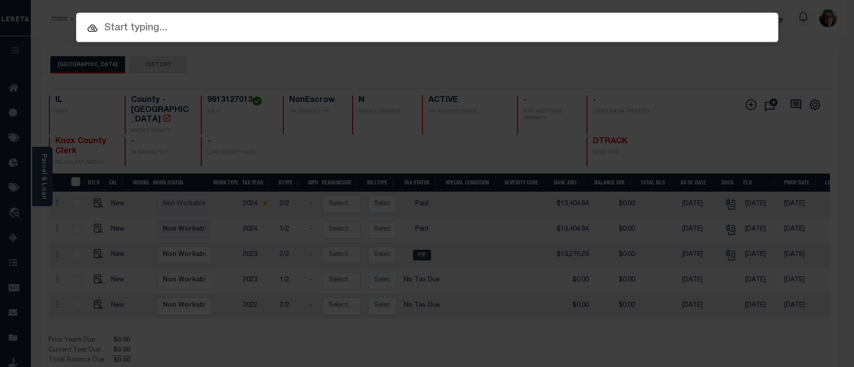
paste input "556912"
type input "556912"
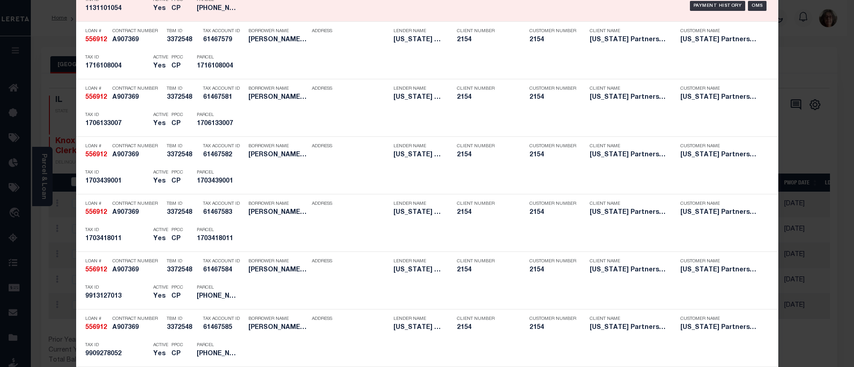
scroll to position [861, 0]
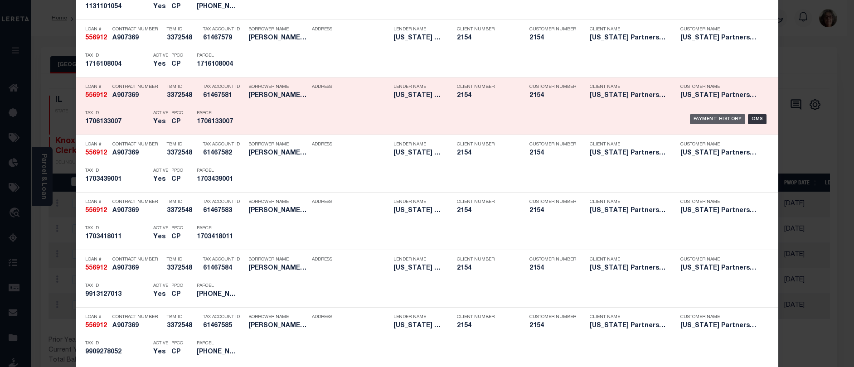
click at [706, 119] on div "Payment History" at bounding box center [718, 119] width 56 height 10
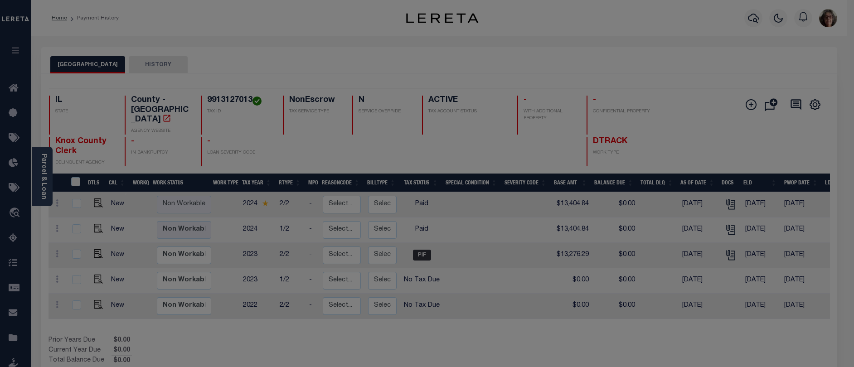
scroll to position [0, 0]
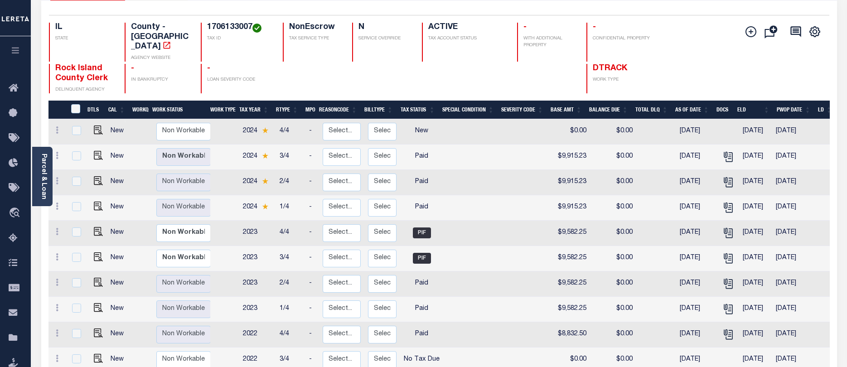
scroll to position [91, 0]
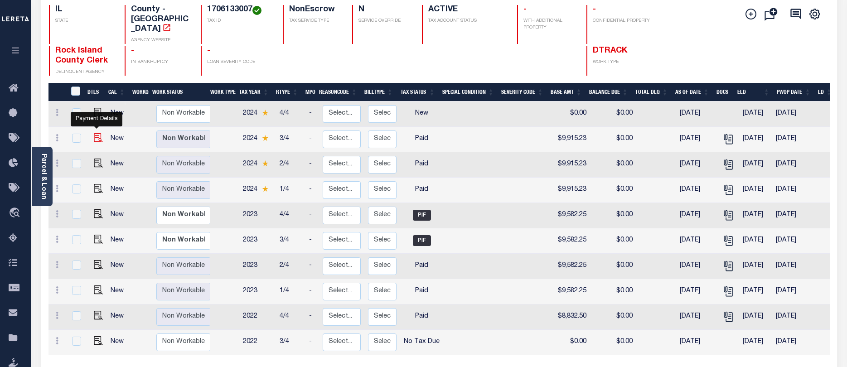
click at [95, 133] on img "" at bounding box center [98, 137] width 9 height 9
checkbox input "true"
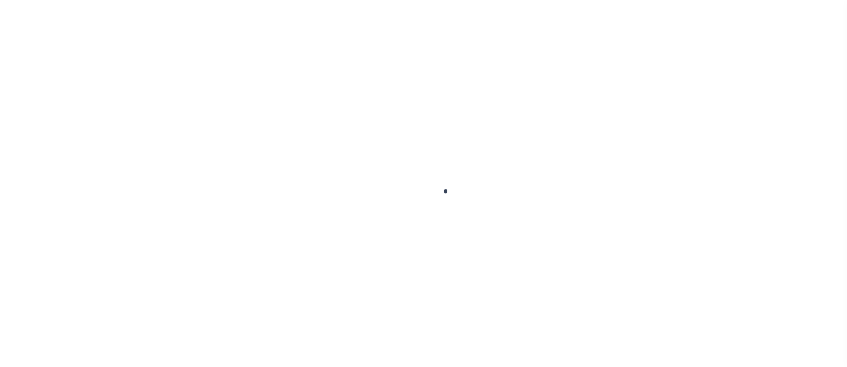
checkbox input "false"
type input "[DATE]"
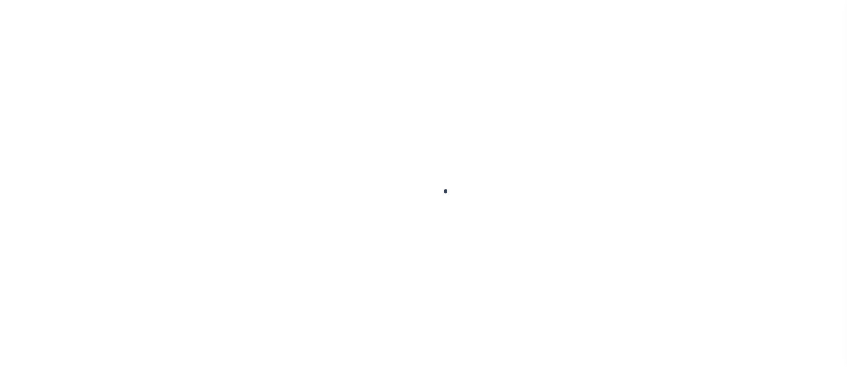
select select "PYD"
type input "$9,915.23"
type input "$0"
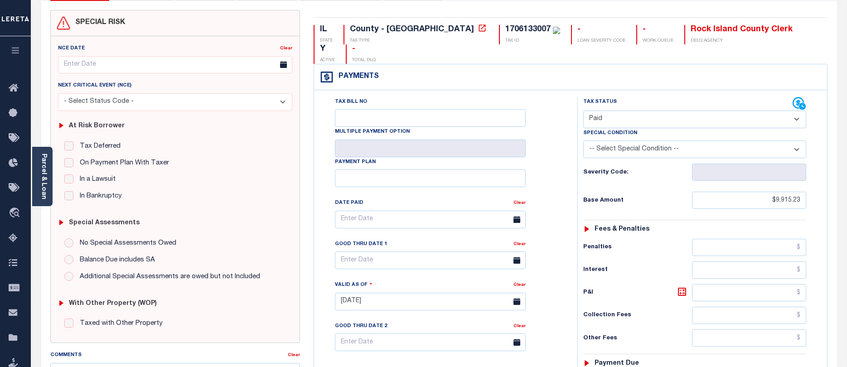
scroll to position [45, 0]
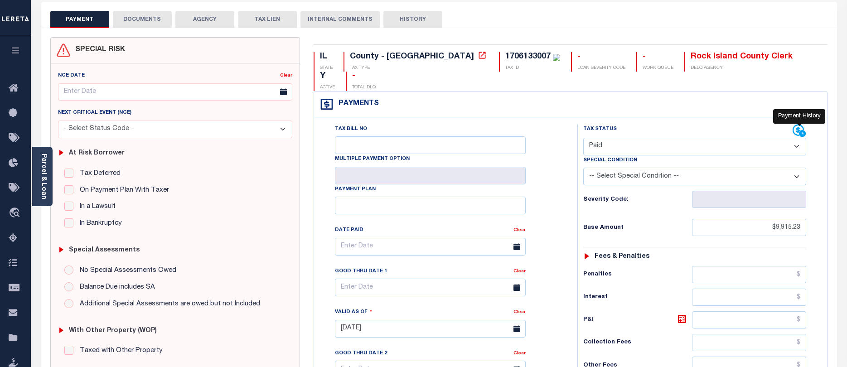
click at [795, 124] on icon at bounding box center [799, 131] width 14 height 14
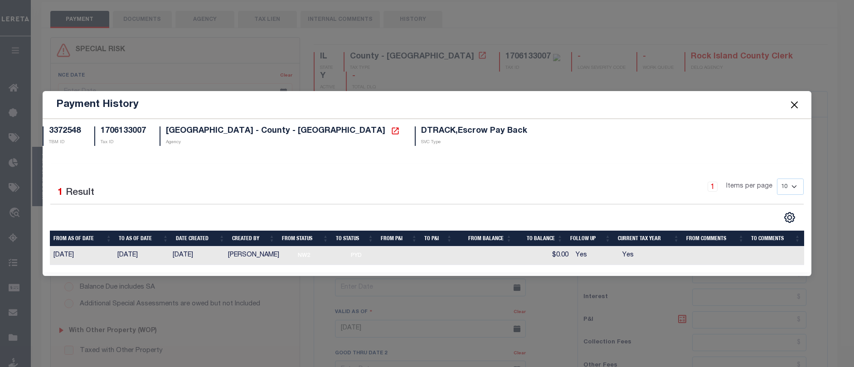
click at [793, 106] on button "Close" at bounding box center [794, 105] width 12 height 12
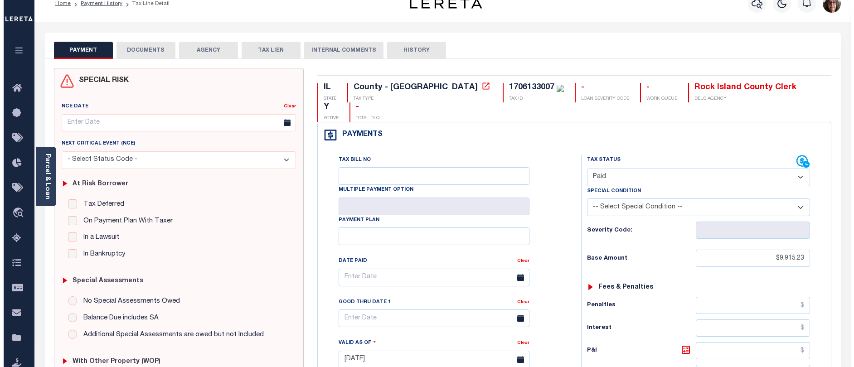
scroll to position [0, 0]
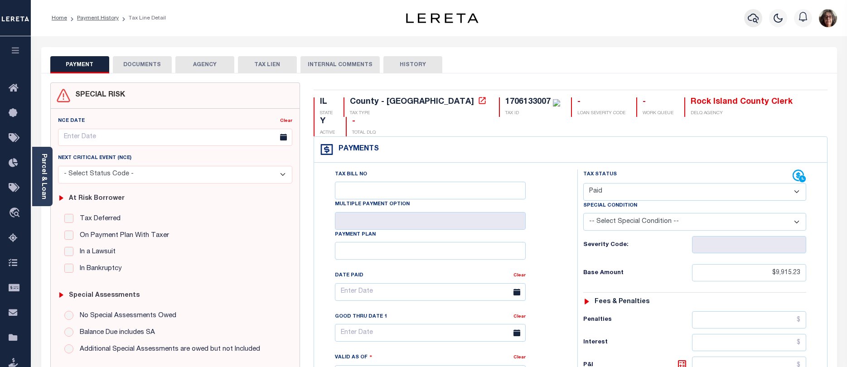
click at [752, 17] on icon "button" at bounding box center [753, 18] width 11 height 11
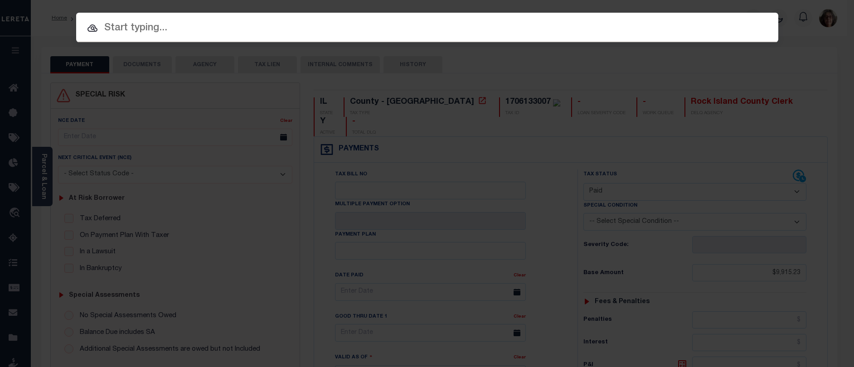
paste input "556912"
type input "556912"
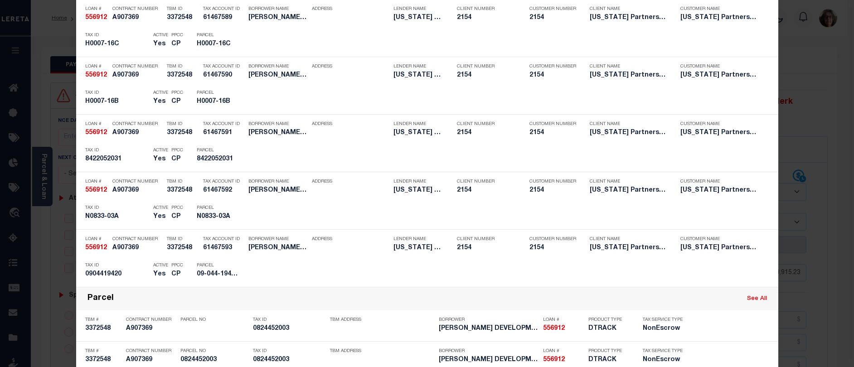
scroll to position [1405, 0]
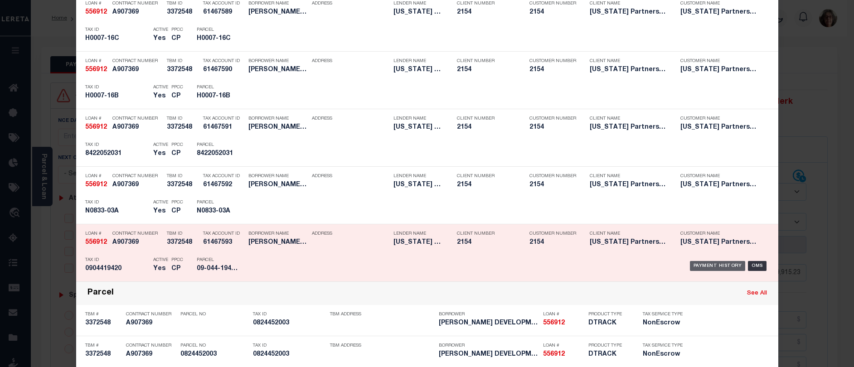
click at [711, 268] on div "Payment History" at bounding box center [718, 266] width 56 height 10
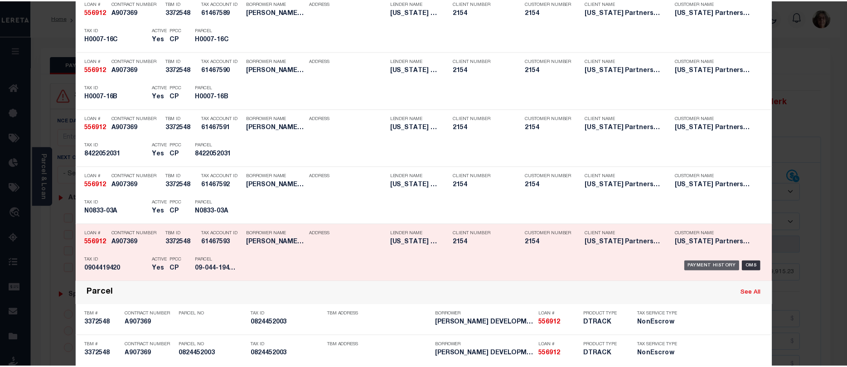
scroll to position [0, 0]
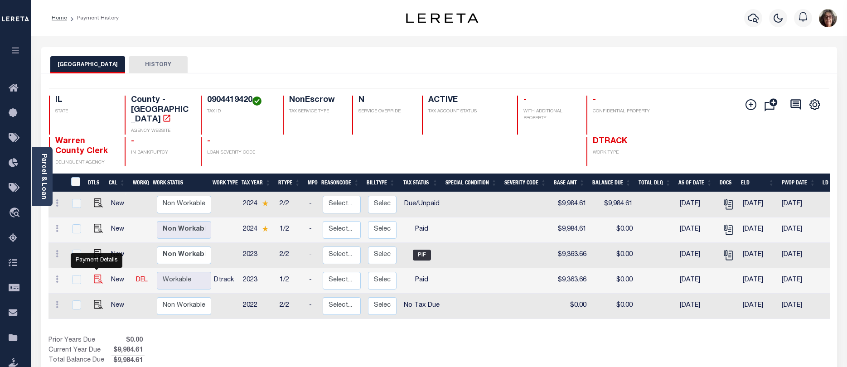
click at [95, 275] on img "" at bounding box center [98, 279] width 9 height 9
checkbox input "true"
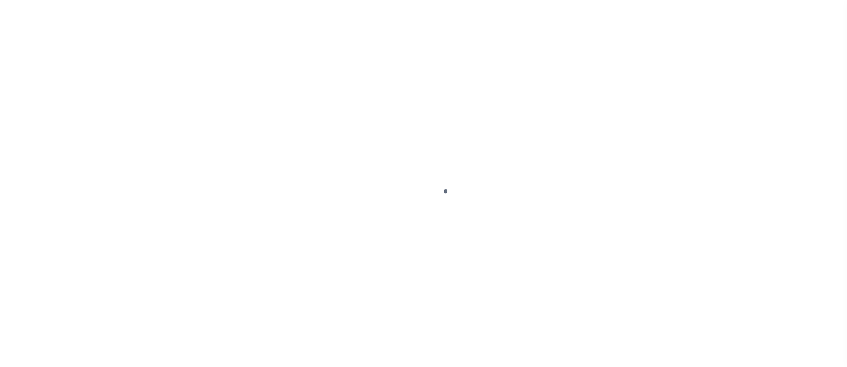
select select "PYD"
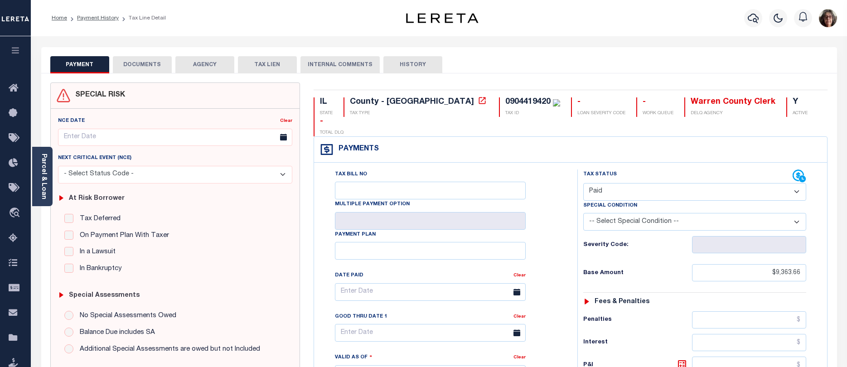
click at [145, 59] on button "DOCUMENTS" at bounding box center [142, 64] width 59 height 17
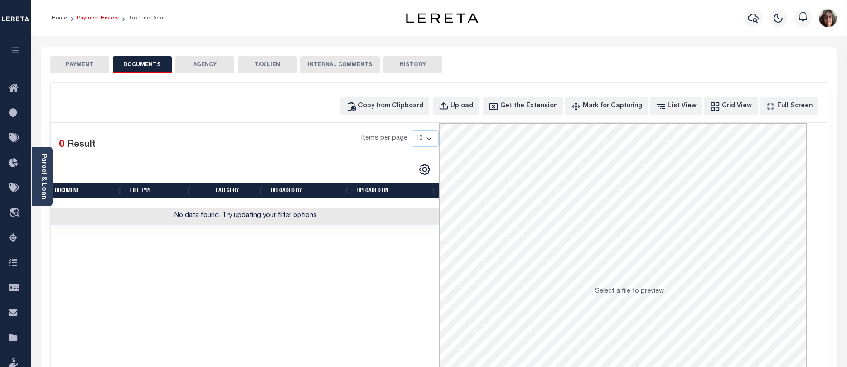
click at [95, 16] on link "Payment History" at bounding box center [98, 17] width 42 height 5
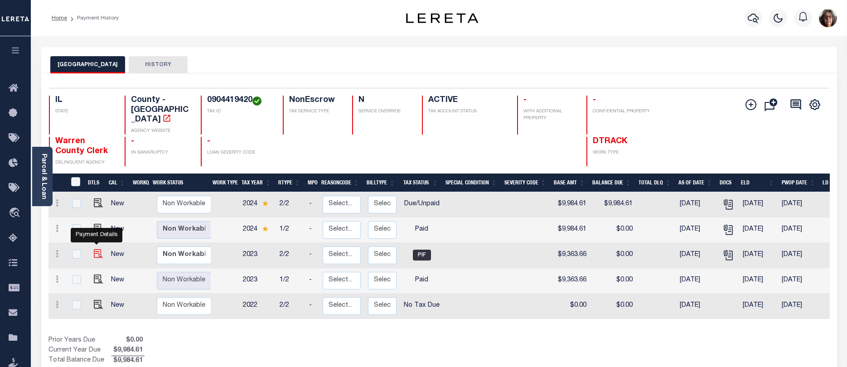
click at [98, 249] on img "" at bounding box center [98, 253] width 9 height 9
checkbox input "true"
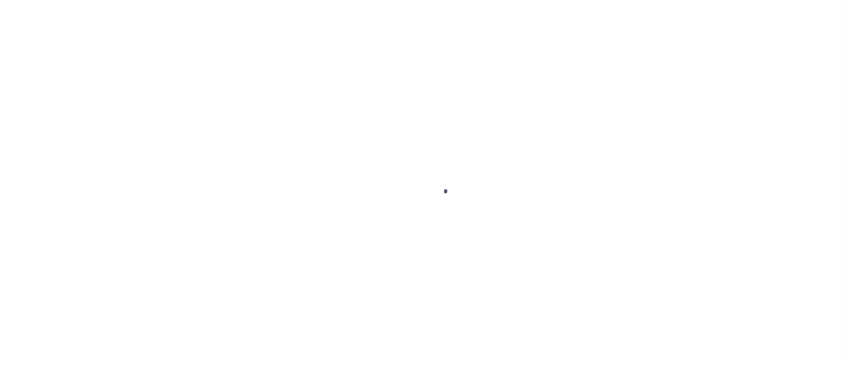
select select "PIF"
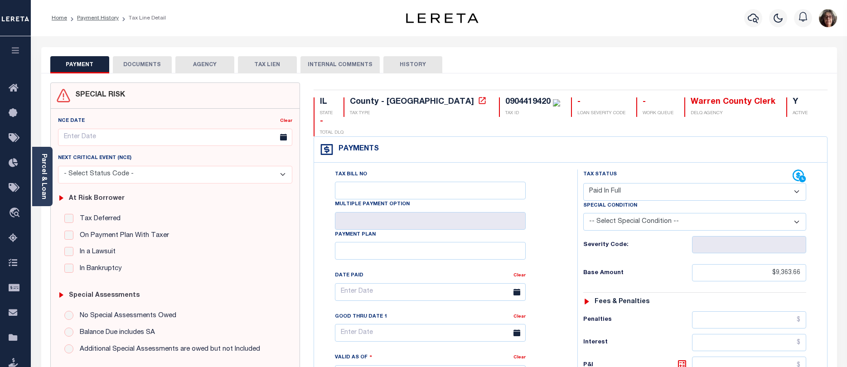
click at [143, 63] on button "DOCUMENTS" at bounding box center [142, 64] width 59 height 17
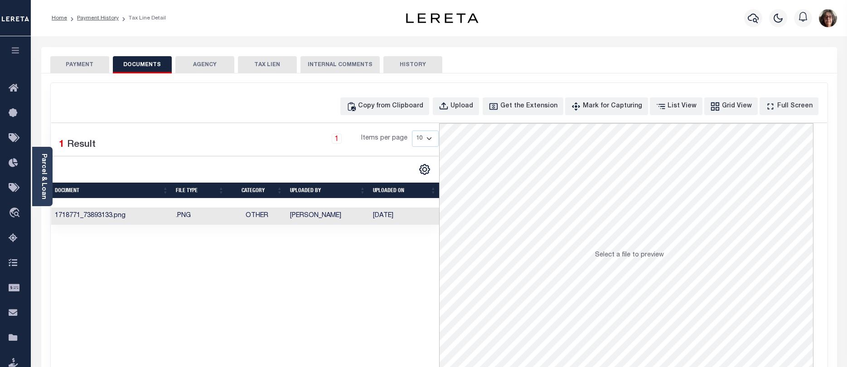
click at [382, 214] on td "[DATE]" at bounding box center [404, 217] width 71 height 18
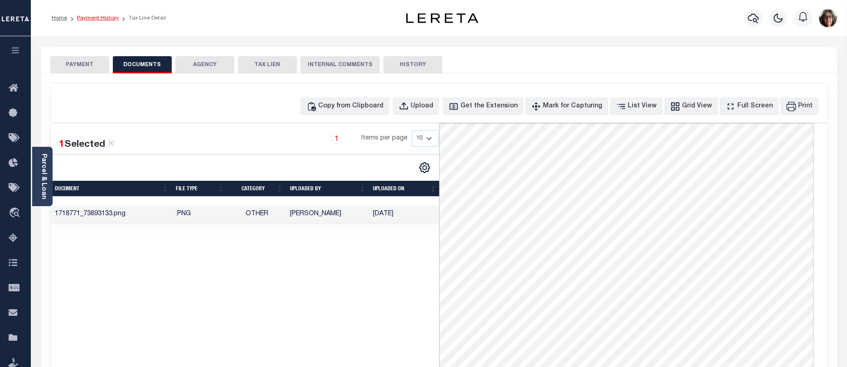
click at [84, 18] on link "Payment History" at bounding box center [98, 17] width 42 height 5
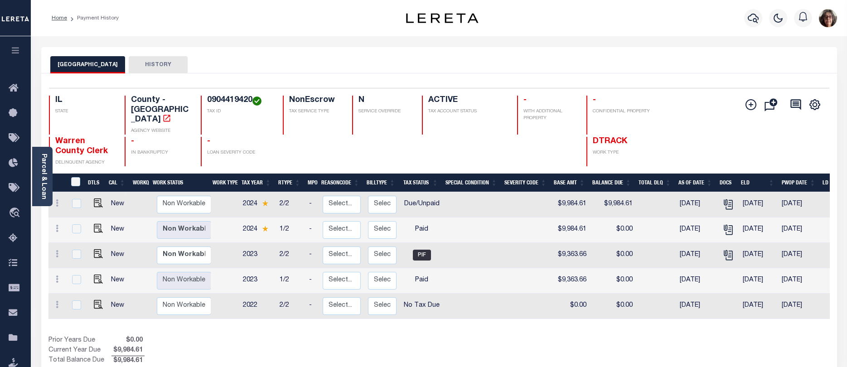
click at [97, 196] on td at bounding box center [97, 204] width 22 height 25
checkbox input "true"
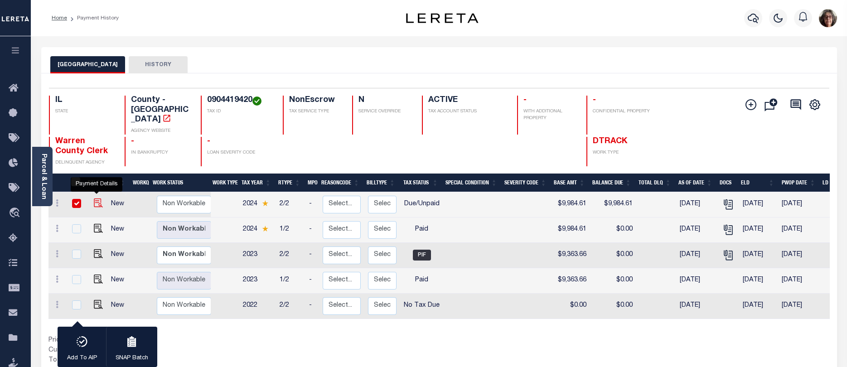
click at [97, 198] on img "" at bounding box center [98, 202] width 9 height 9
checkbox input "false"
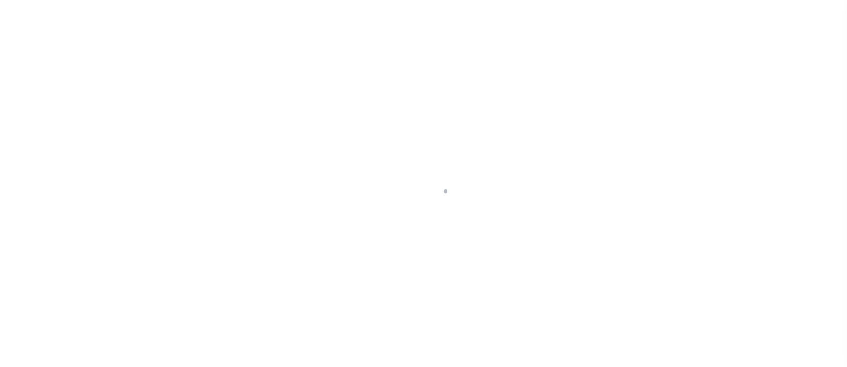
select select "DUE"
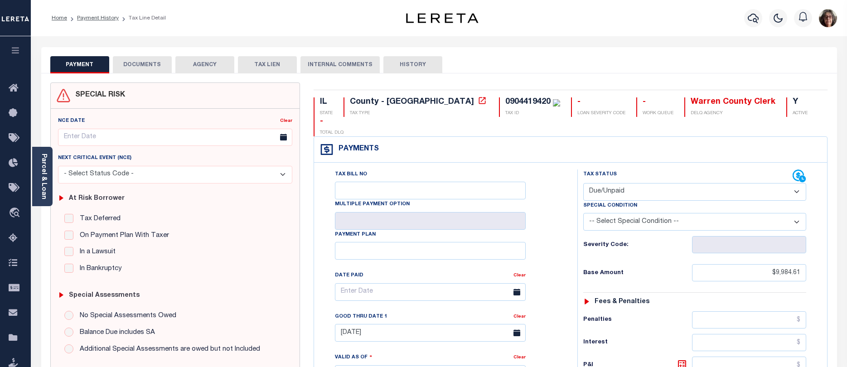
click at [797, 213] on select "-- Select Special Condition -- 3RD PARTY TAX LIEN AGENCY TAX LIEN (A.K.A Inside…" at bounding box center [694, 222] width 223 height 18
click at [795, 213] on select "-- Select Special Condition -- 3RD PARTY TAX LIEN AGENCY TAX LIEN (A.K.A Inside…" at bounding box center [694, 222] width 223 height 18
click at [796, 213] on select "-- Select Special Condition -- 3RD PARTY TAX LIEN AGENCY TAX LIEN (A.K.A Inside…" at bounding box center [694, 222] width 223 height 18
click at [751, 19] on icon "button" at bounding box center [753, 18] width 11 height 11
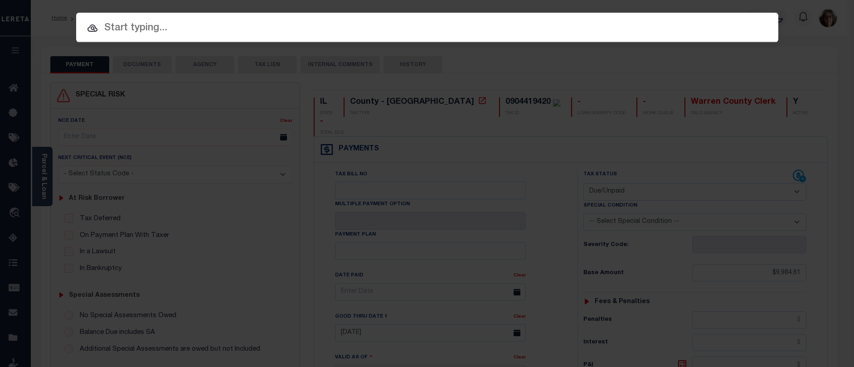
paste input "073 022 018 05"
type input "073 022 018 05"
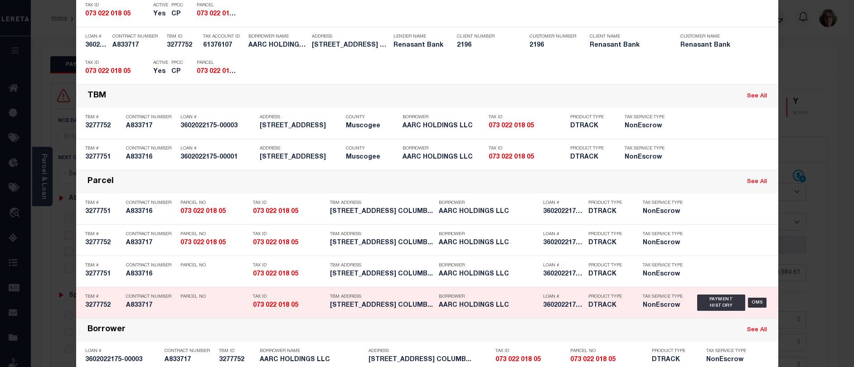
scroll to position [136, 0]
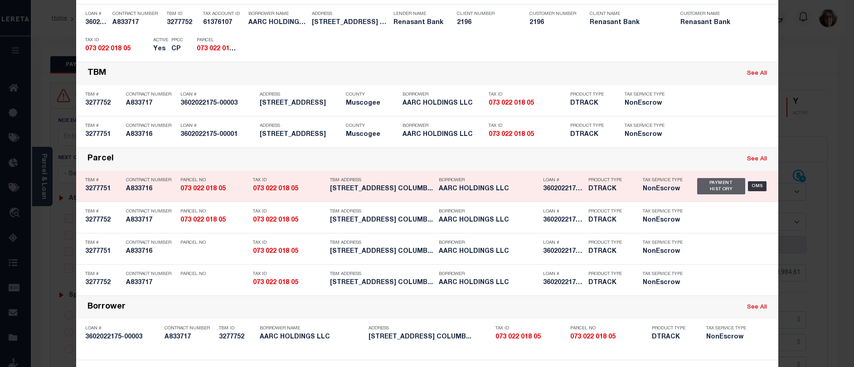
click at [708, 188] on div "Payment History" at bounding box center [721, 186] width 48 height 16
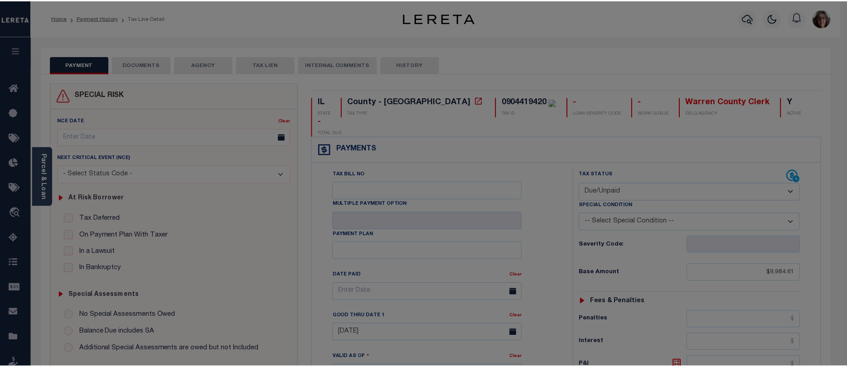
scroll to position [0, 0]
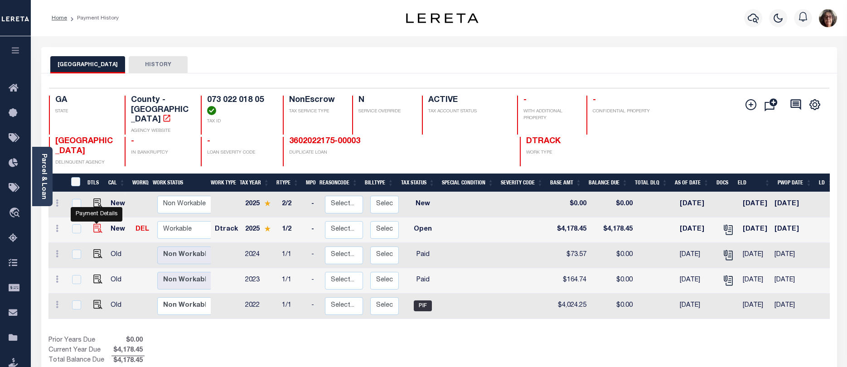
click at [96, 224] on img "" at bounding box center [97, 228] width 9 height 9
checkbox input "true"
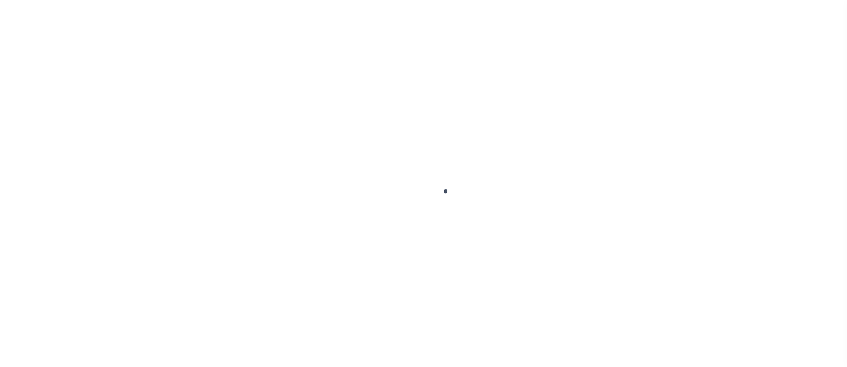
select select "OP2"
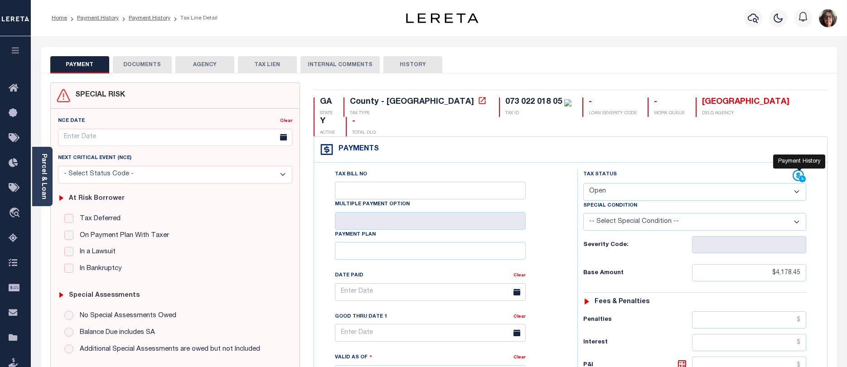
click at [794, 170] on icon at bounding box center [797, 175] width 11 height 11
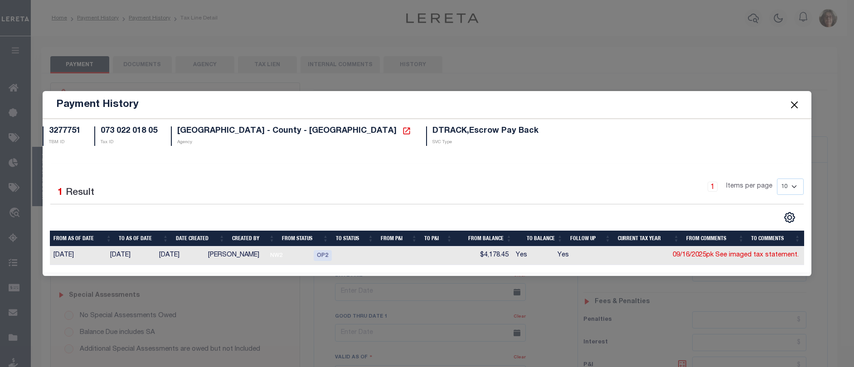
click at [793, 105] on button "Close" at bounding box center [794, 105] width 12 height 12
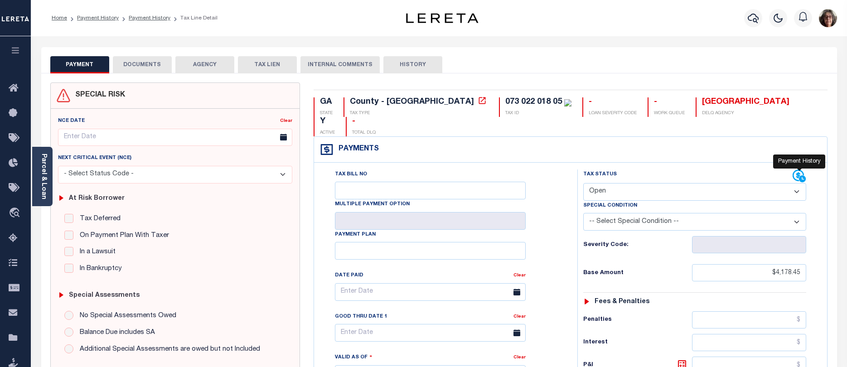
click at [797, 169] on icon at bounding box center [799, 176] width 14 height 14
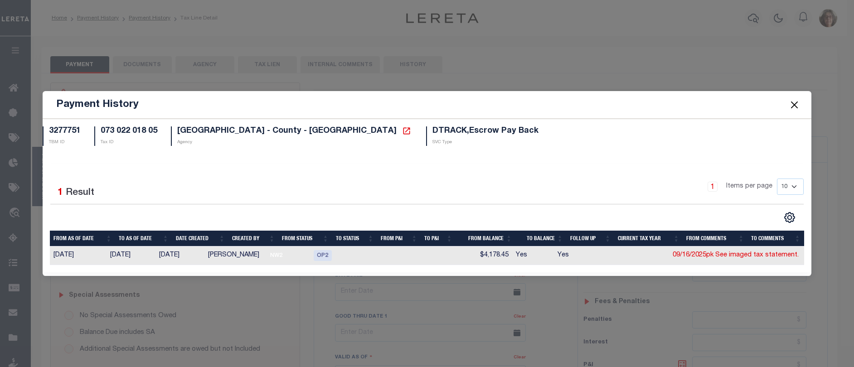
click at [796, 104] on button "Close" at bounding box center [794, 105] width 12 height 12
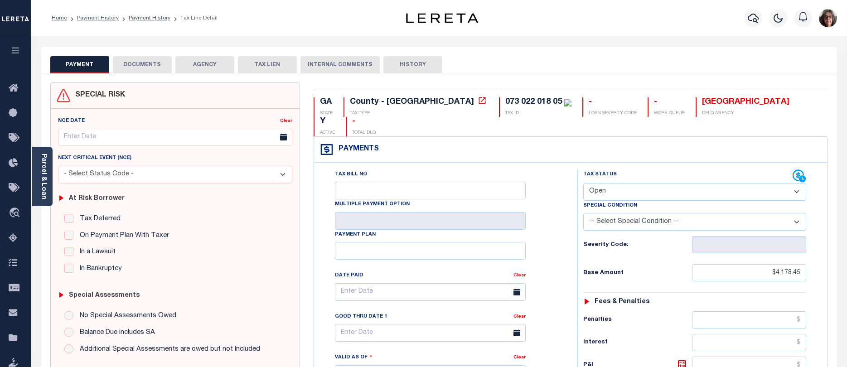
click at [149, 64] on button "DOCUMENTS" at bounding box center [142, 64] width 59 height 17
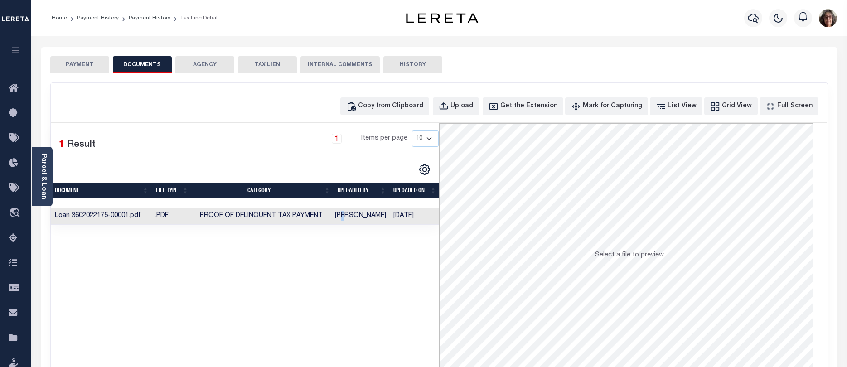
click at [348, 215] on td "Paula Kitchens" at bounding box center [360, 217] width 58 height 18
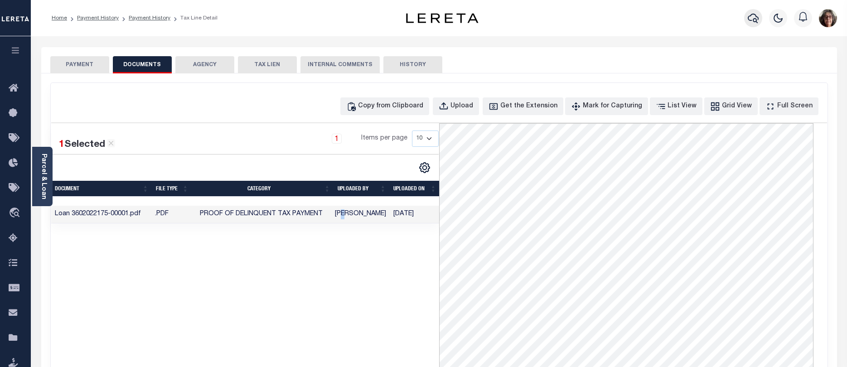
click at [752, 21] on icon "button" at bounding box center [753, 18] width 11 height 11
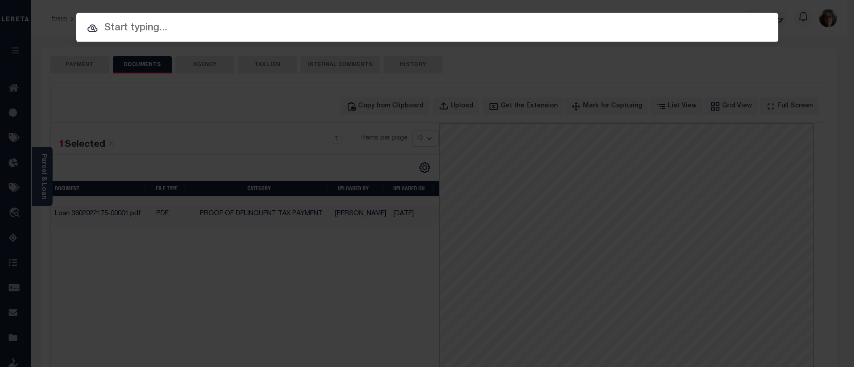
paste input "1027-CONGRESSST"
type input "1027-CONGRESSST"
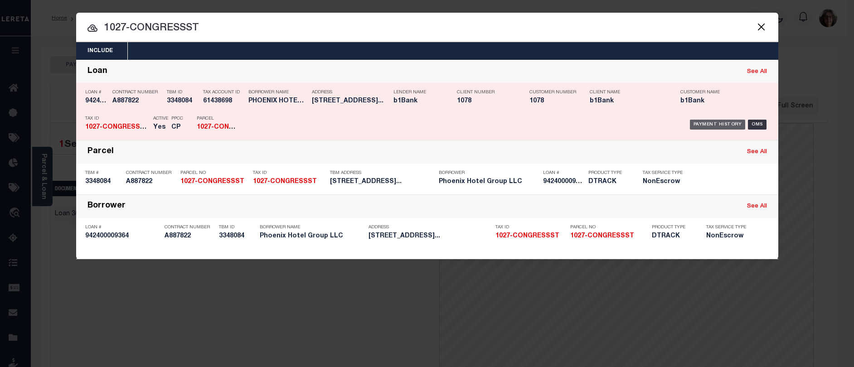
click at [710, 124] on div "Payment History" at bounding box center [718, 125] width 56 height 10
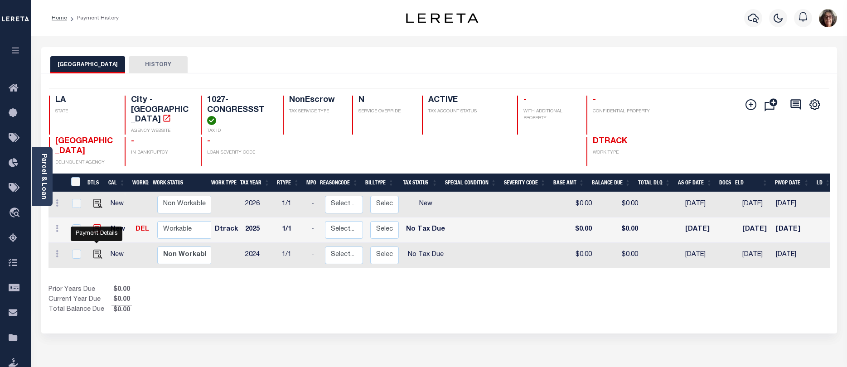
click at [97, 233] on img "" at bounding box center [97, 228] width 9 height 9
checkbox input "true"
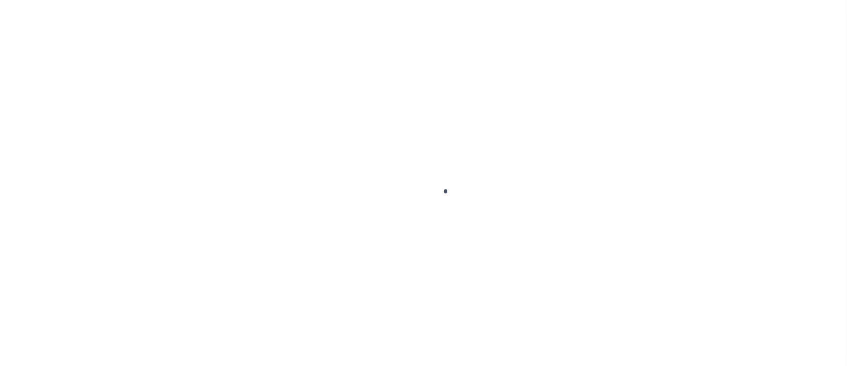
select select "NTX"
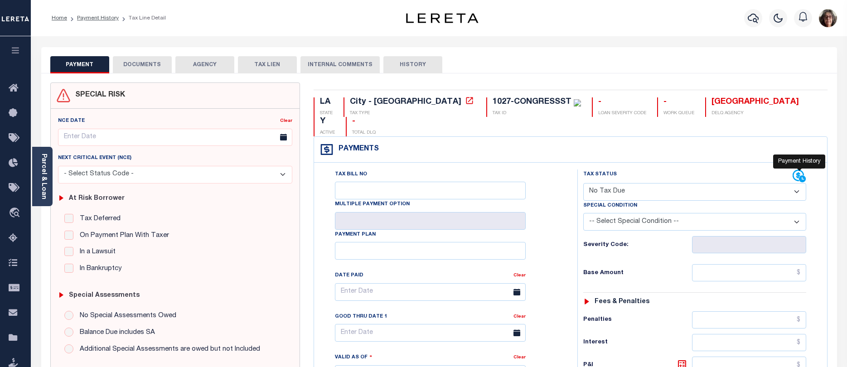
click at [794, 170] on icon at bounding box center [797, 175] width 11 height 11
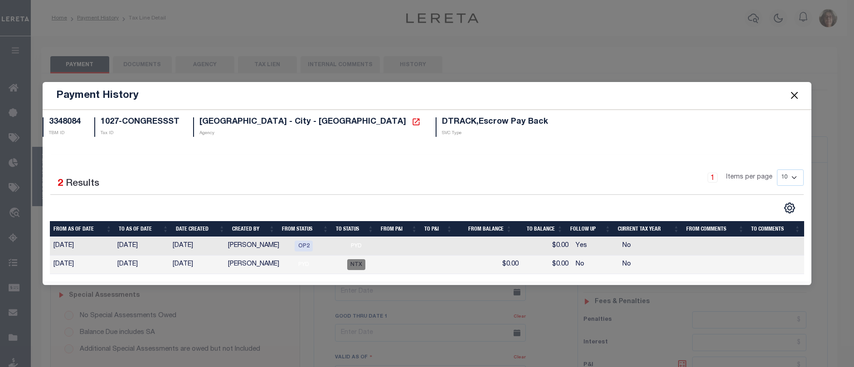
click at [794, 97] on button "Close" at bounding box center [794, 96] width 12 height 12
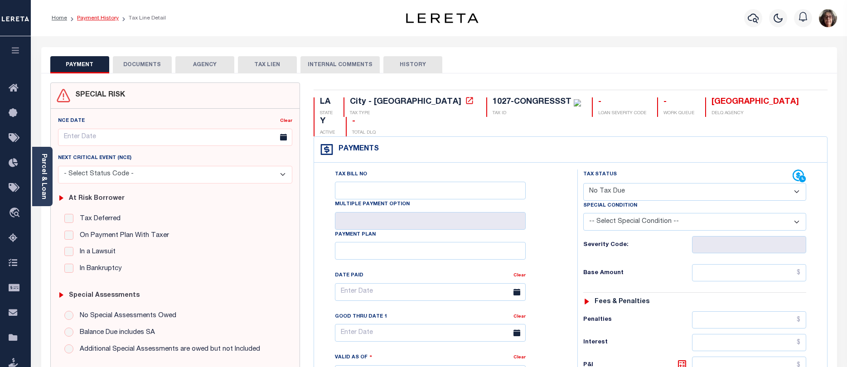
click at [96, 17] on link "Payment History" at bounding box center [98, 17] width 42 height 5
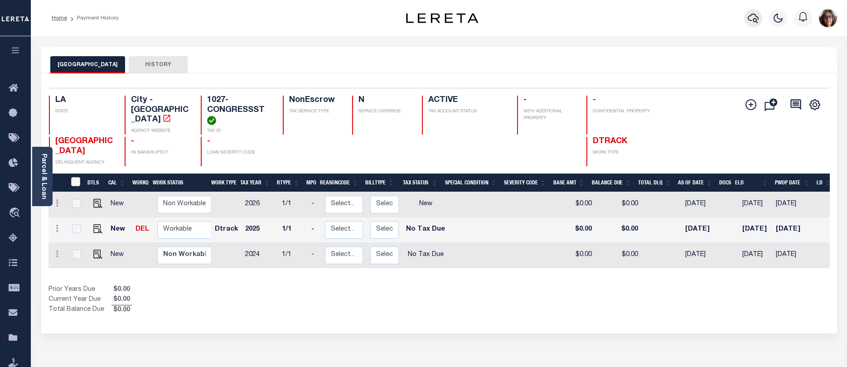
click at [751, 17] on icon "button" at bounding box center [753, 18] width 11 height 11
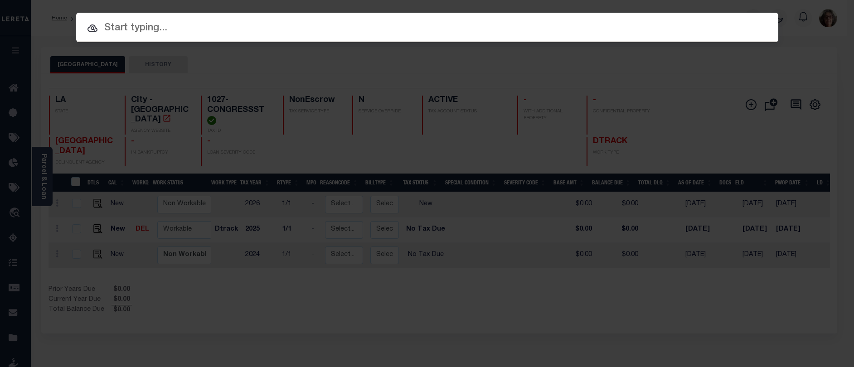
paste input "1050002229-1"
type input "1050002229-1"
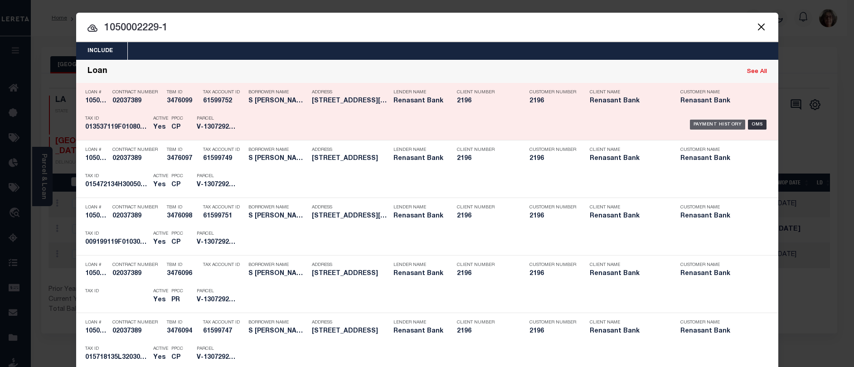
click at [710, 125] on div "Payment History" at bounding box center [718, 125] width 56 height 10
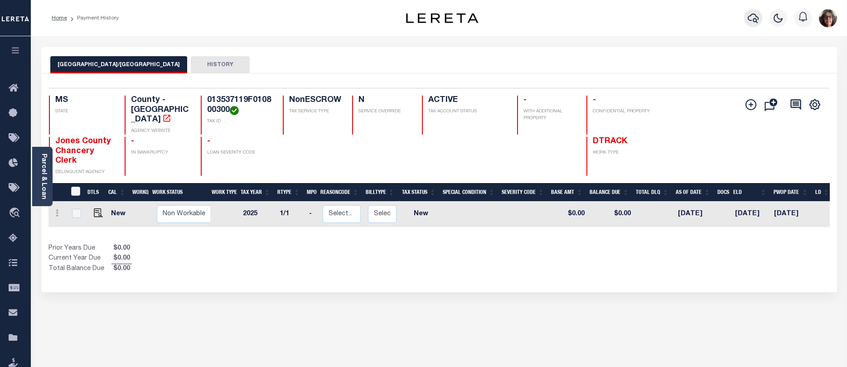
click at [753, 21] on icon "button" at bounding box center [753, 19] width 11 height 10
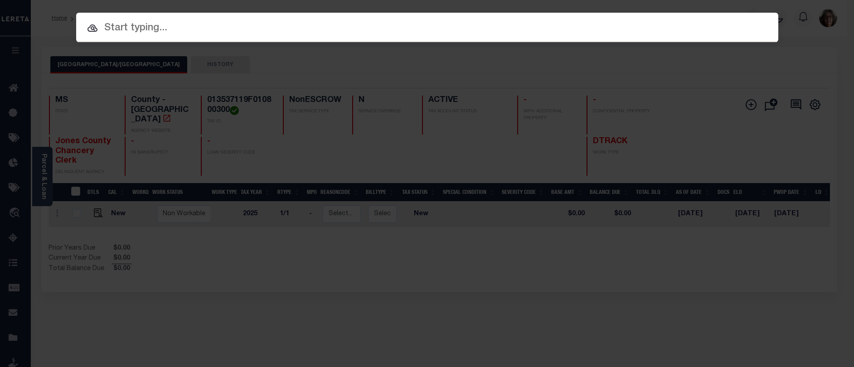
paste input "34783754"
type input "34783754"
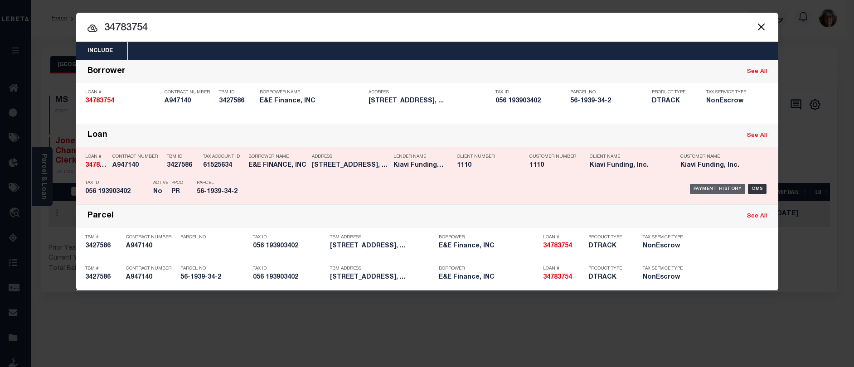
click at [706, 191] on div "Payment History" at bounding box center [718, 189] width 56 height 10
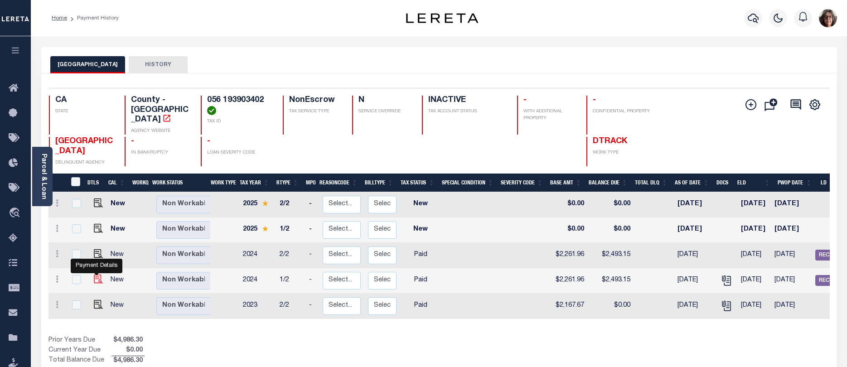
click at [94, 275] on img "" at bounding box center [98, 279] width 9 height 9
checkbox input "true"
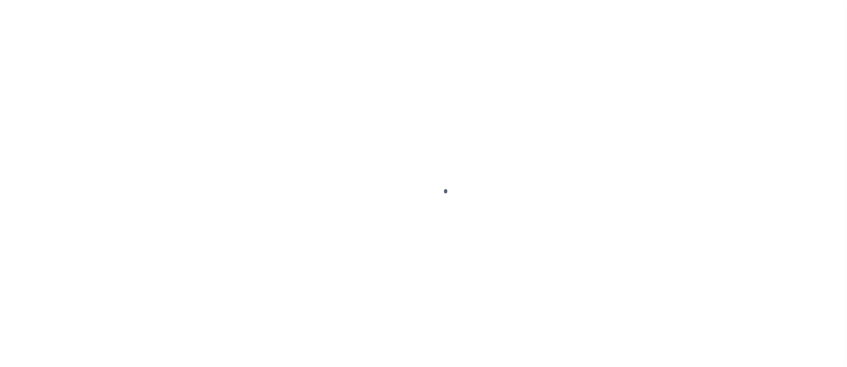
select select "PYD"
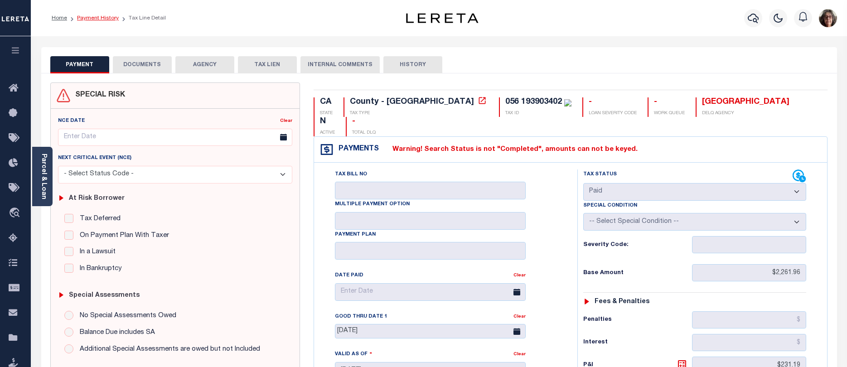
click at [94, 19] on link "Payment History" at bounding box center [98, 17] width 42 height 5
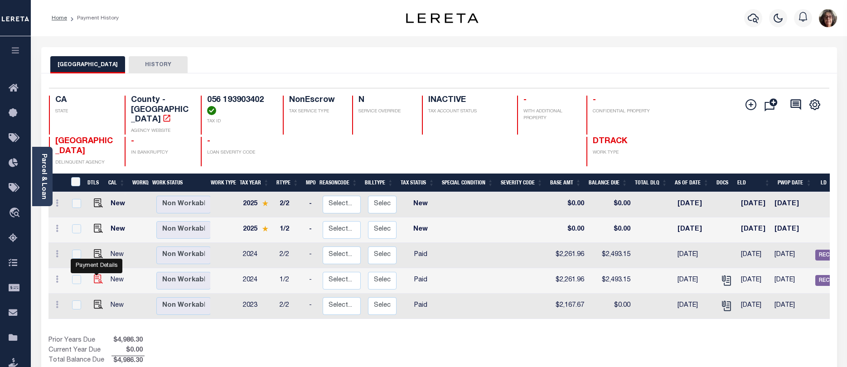
click at [94, 275] on img "" at bounding box center [98, 279] width 9 height 9
checkbox input "true"
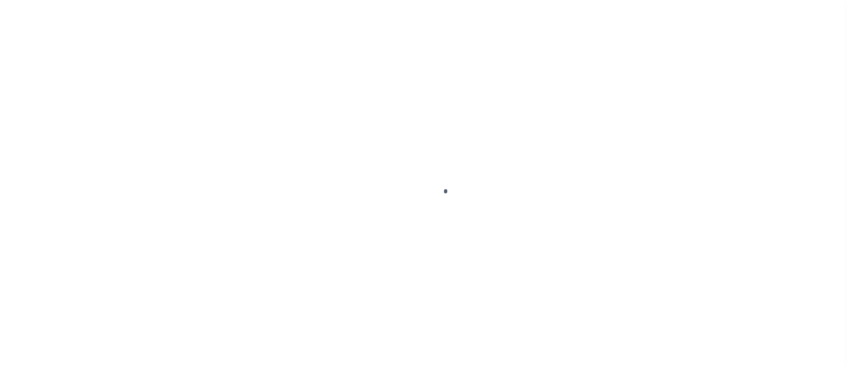
select select "PYD"
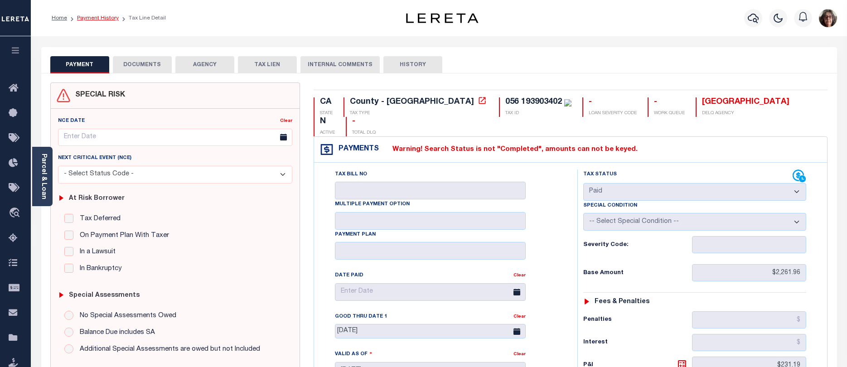
click at [93, 18] on link "Payment History" at bounding box center [98, 17] width 42 height 5
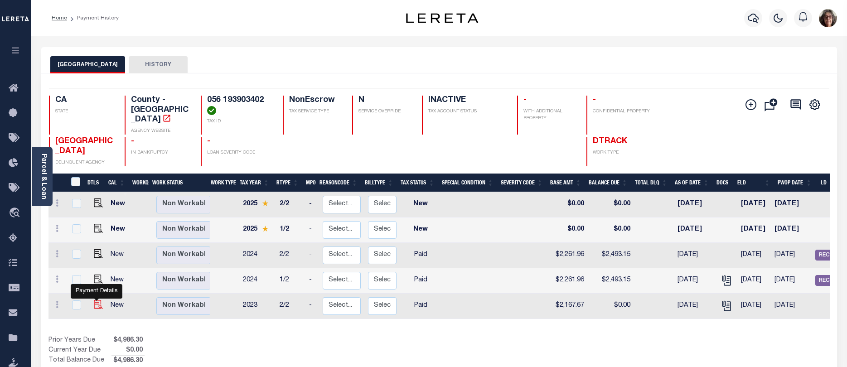
click at [97, 300] on img "" at bounding box center [98, 304] width 9 height 9
checkbox input "true"
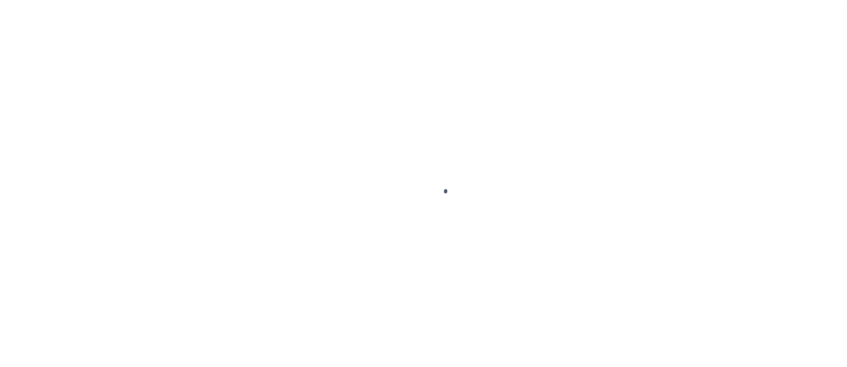
select select "PYD"
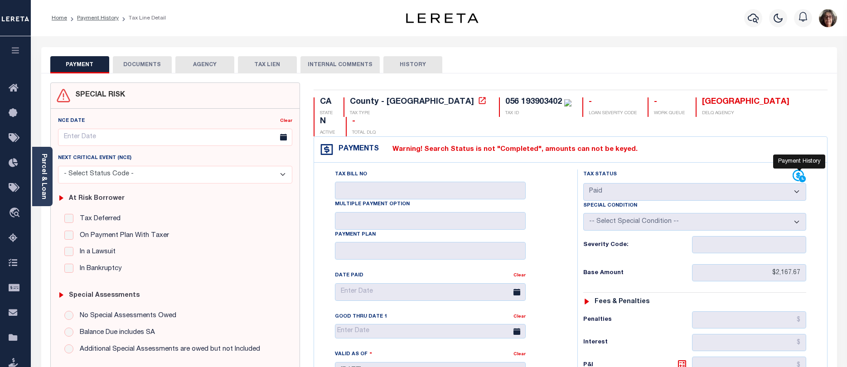
click at [797, 169] on icon at bounding box center [799, 176] width 14 height 14
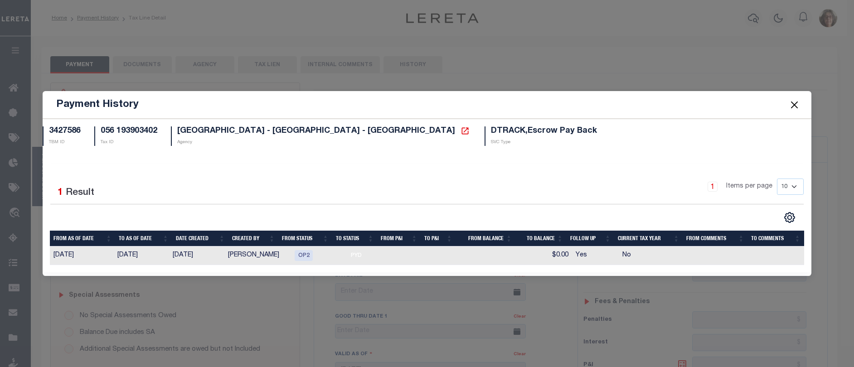
click at [792, 101] on button "Close" at bounding box center [794, 105] width 12 height 12
